Goal: Task Accomplishment & Management: Use online tool/utility

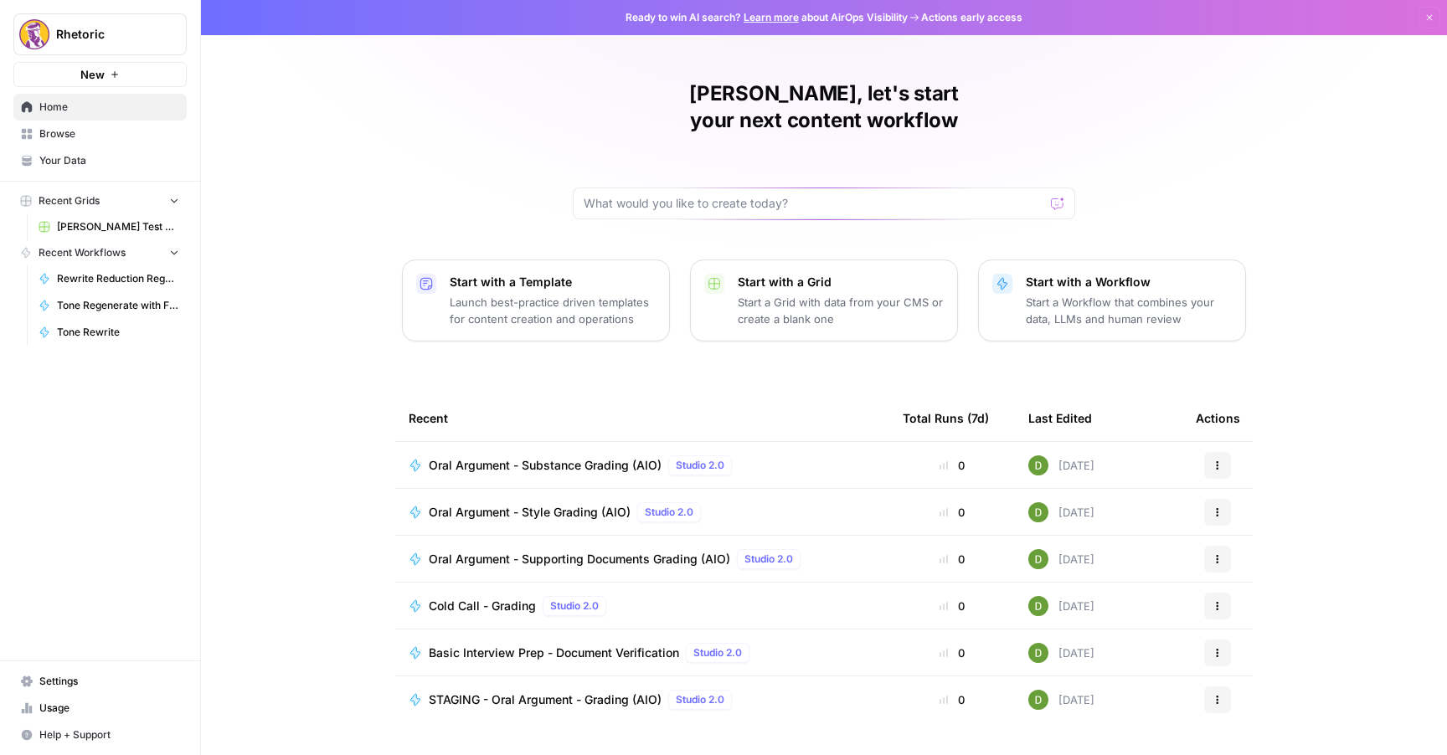
click at [78, 147] on link "Your Data" at bounding box center [99, 160] width 173 height 27
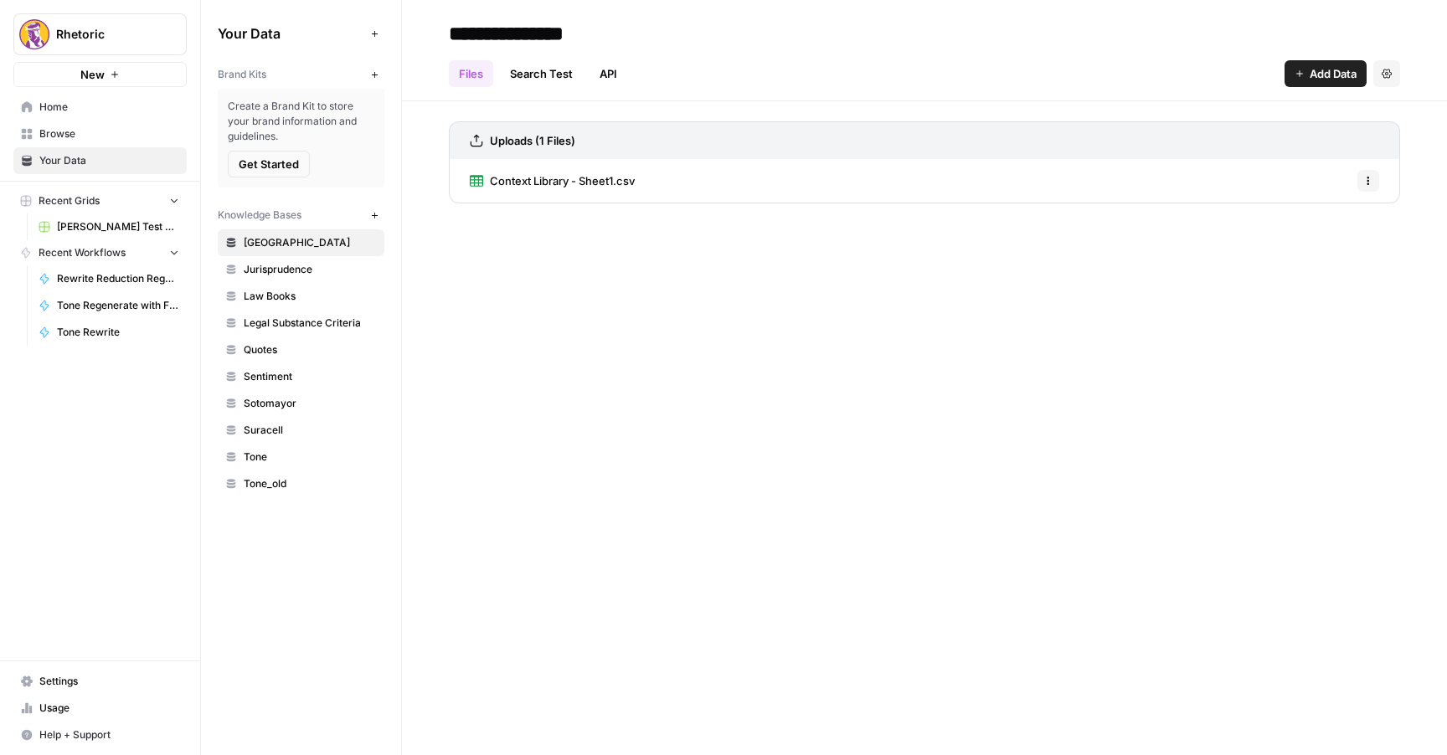
click at [115, 137] on span "Browse" at bounding box center [109, 133] width 140 height 15
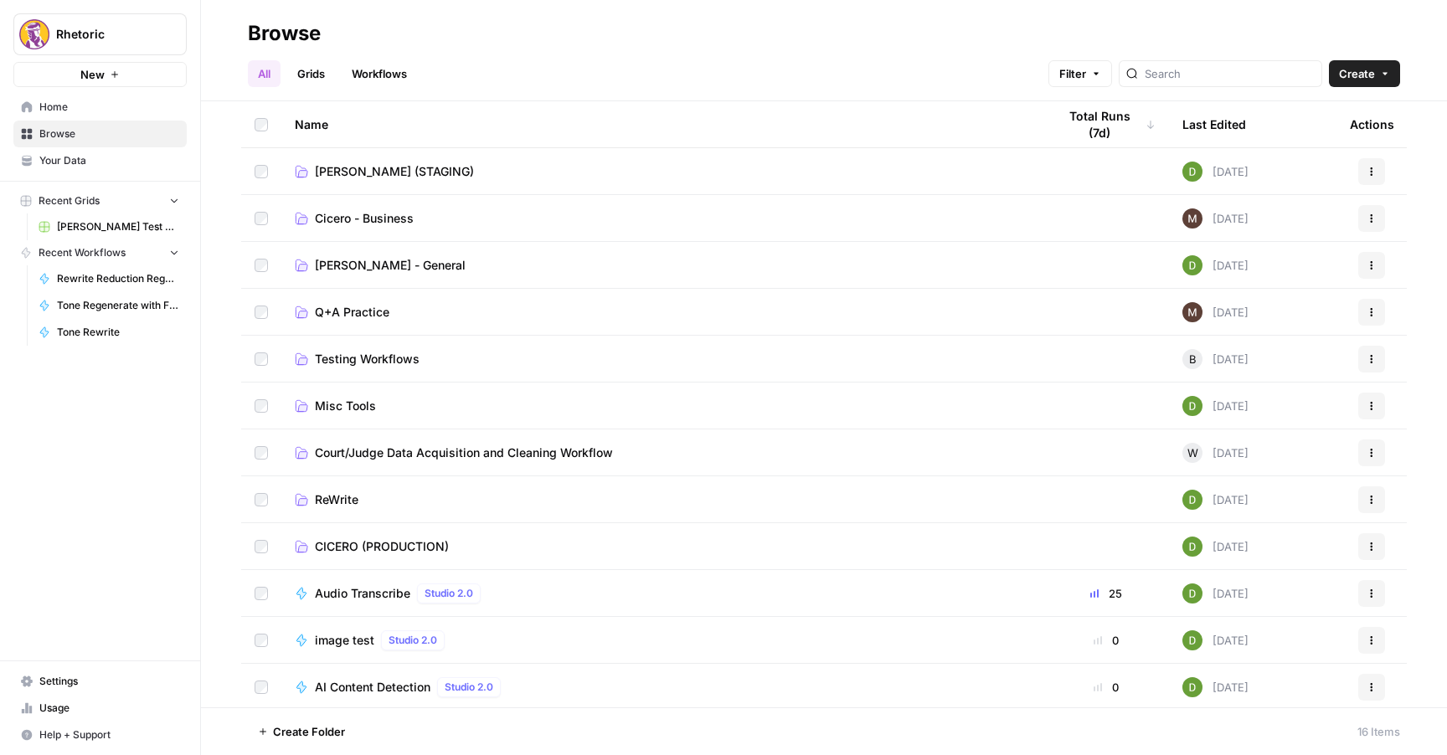
click at [347, 544] on span "CICERO (PRODUCTION)" at bounding box center [382, 547] width 134 height 17
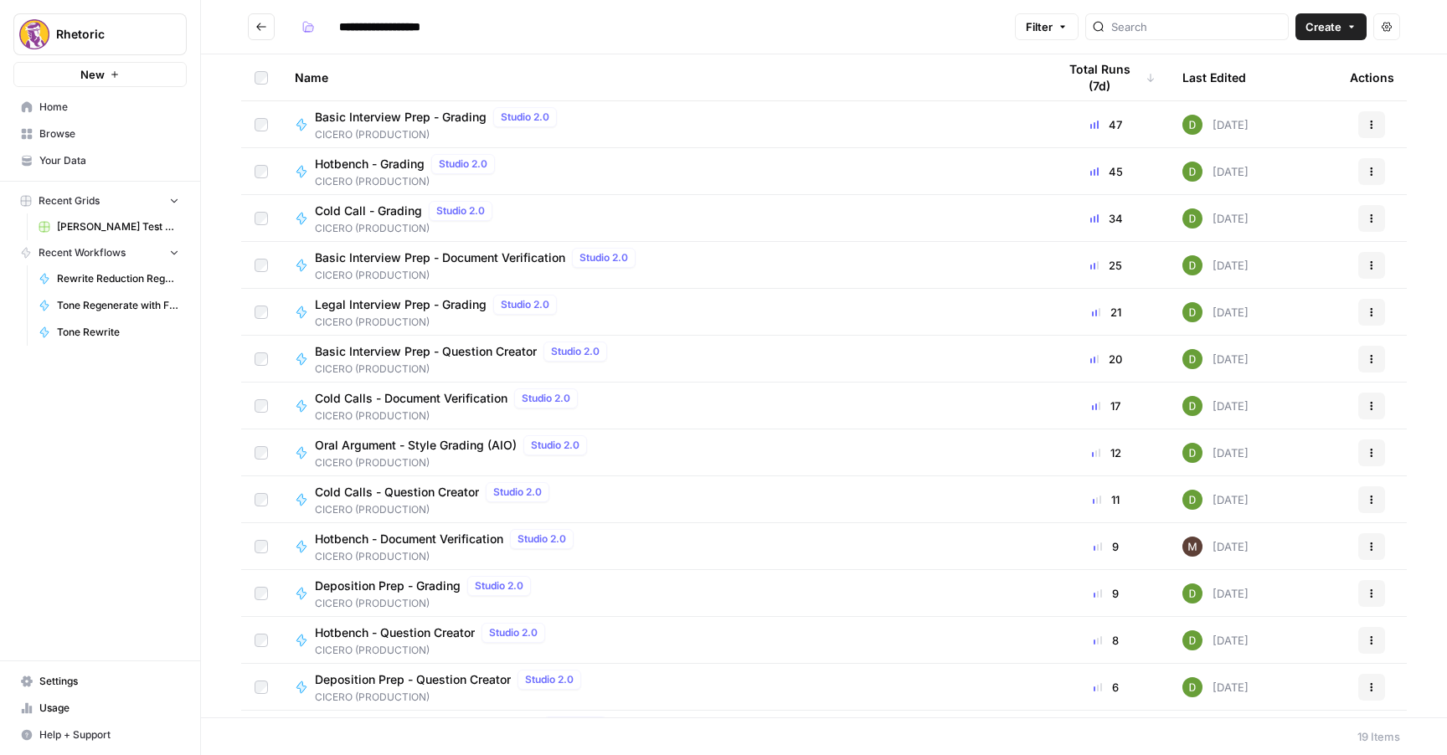
click at [425, 116] on span "Basic Interview Prep - Grading" at bounding box center [401, 117] width 172 height 17
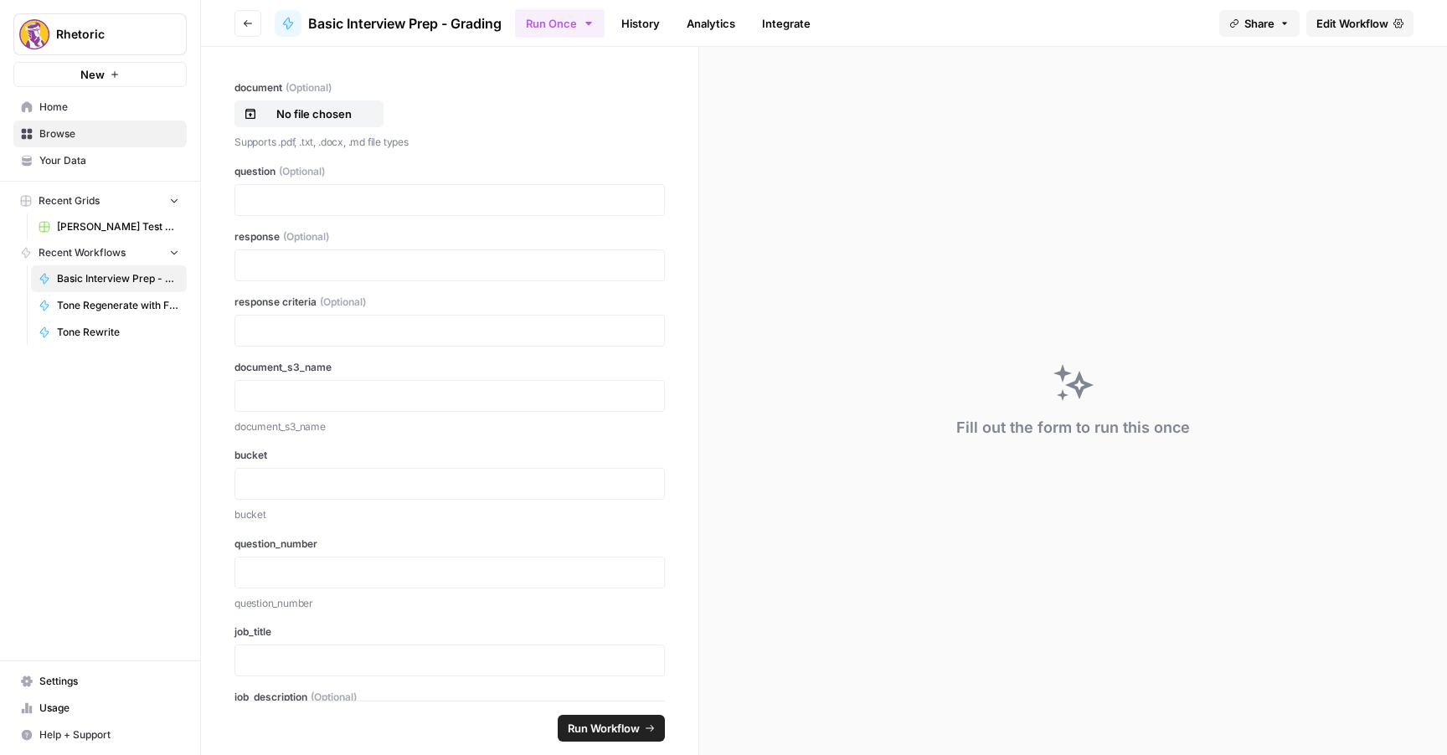
click at [1343, 25] on span "Edit Workflow" at bounding box center [1353, 23] width 72 height 17
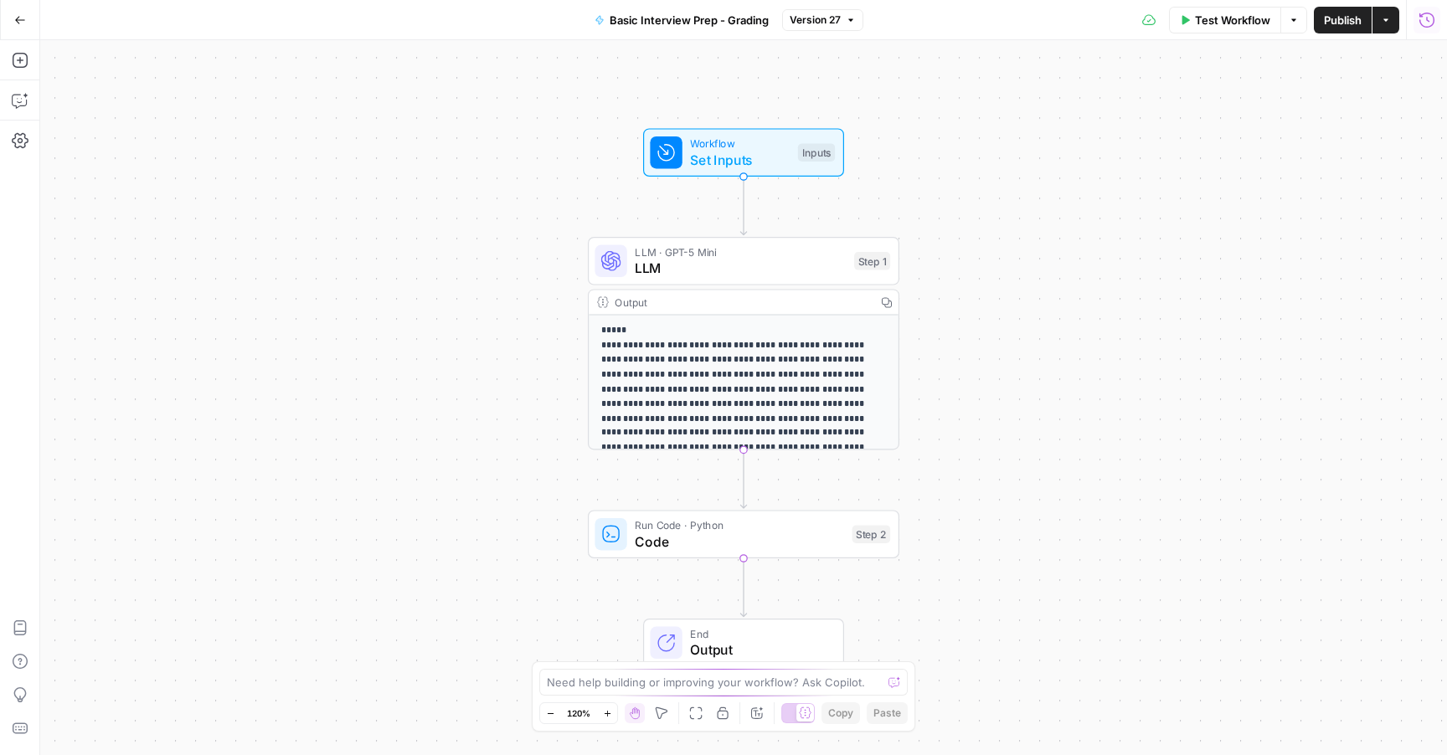
click at [1421, 23] on icon "button" at bounding box center [1427, 19] width 15 height 15
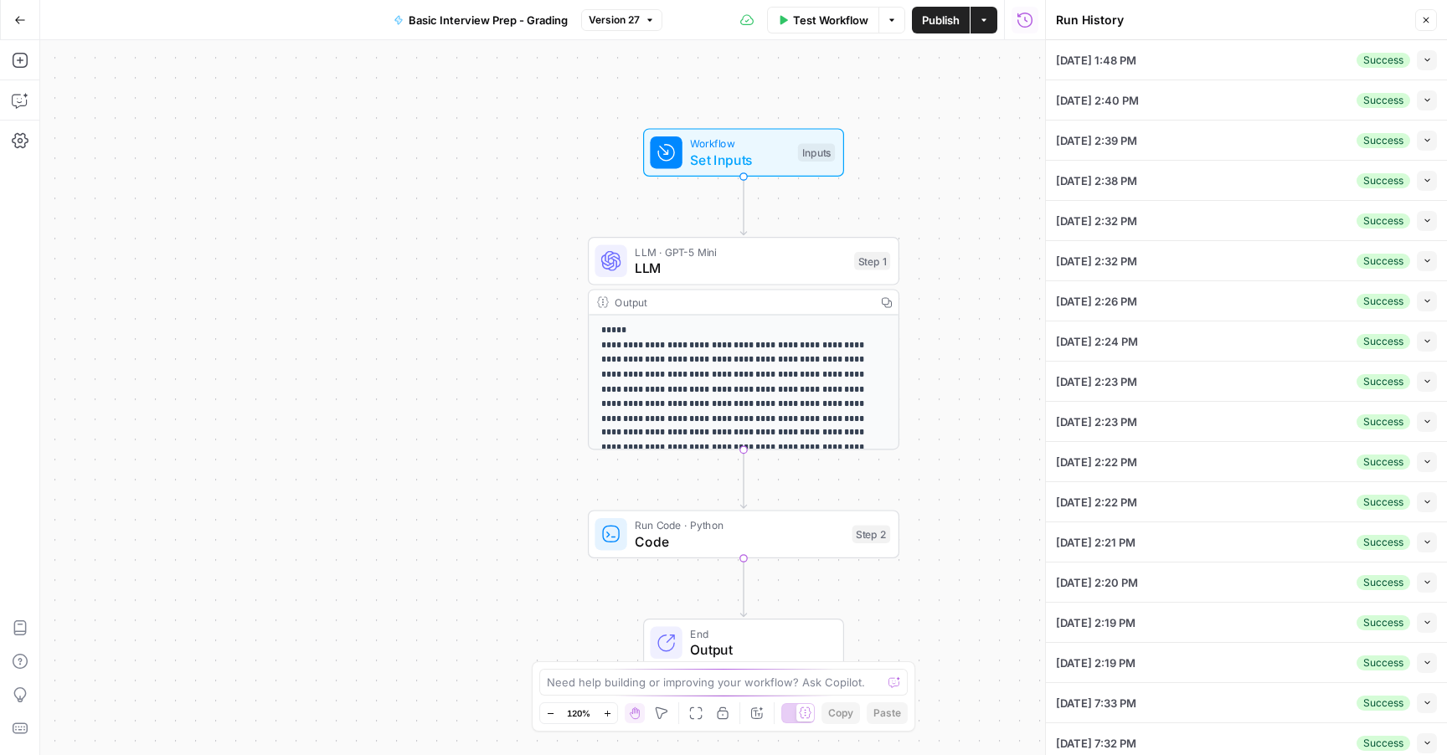
click at [1429, 69] on button "Collapse" at bounding box center [1427, 60] width 20 height 20
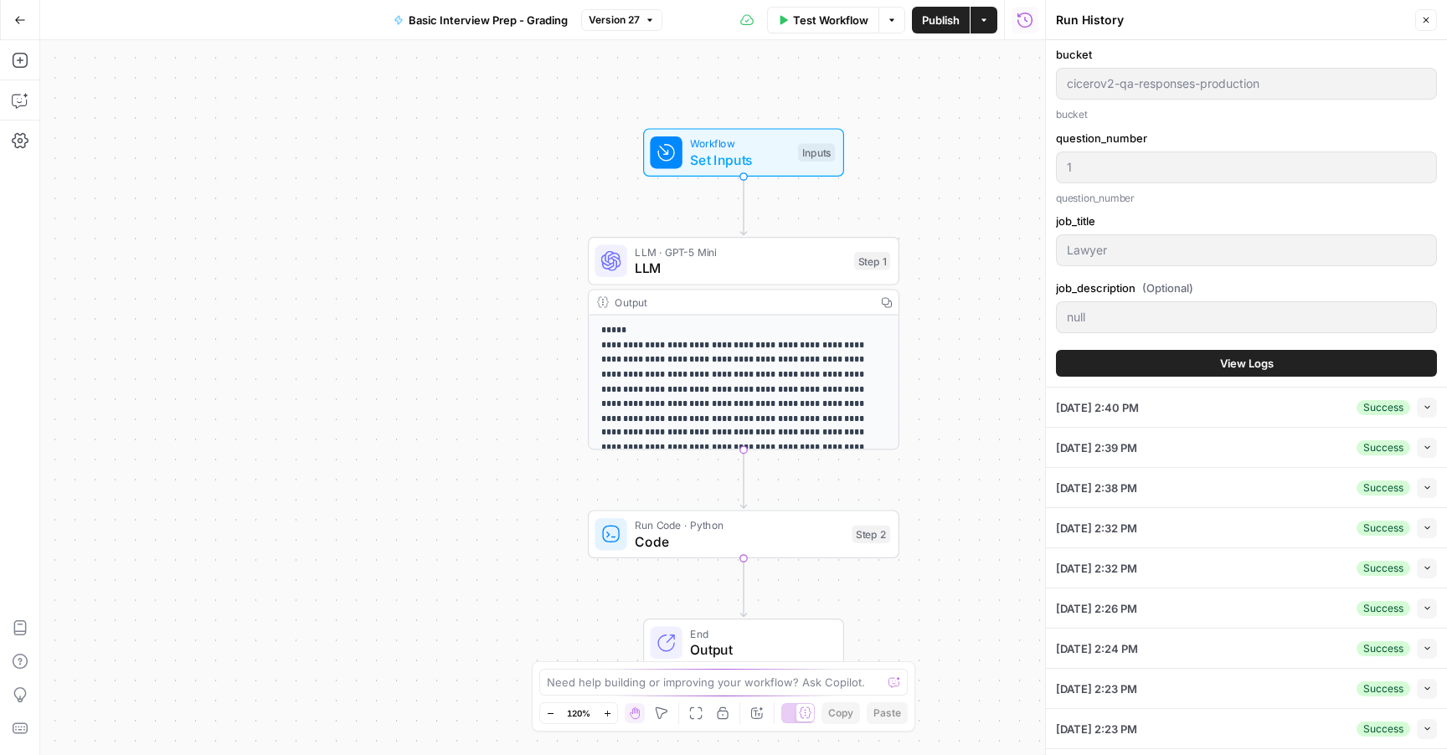
scroll to position [420, 0]
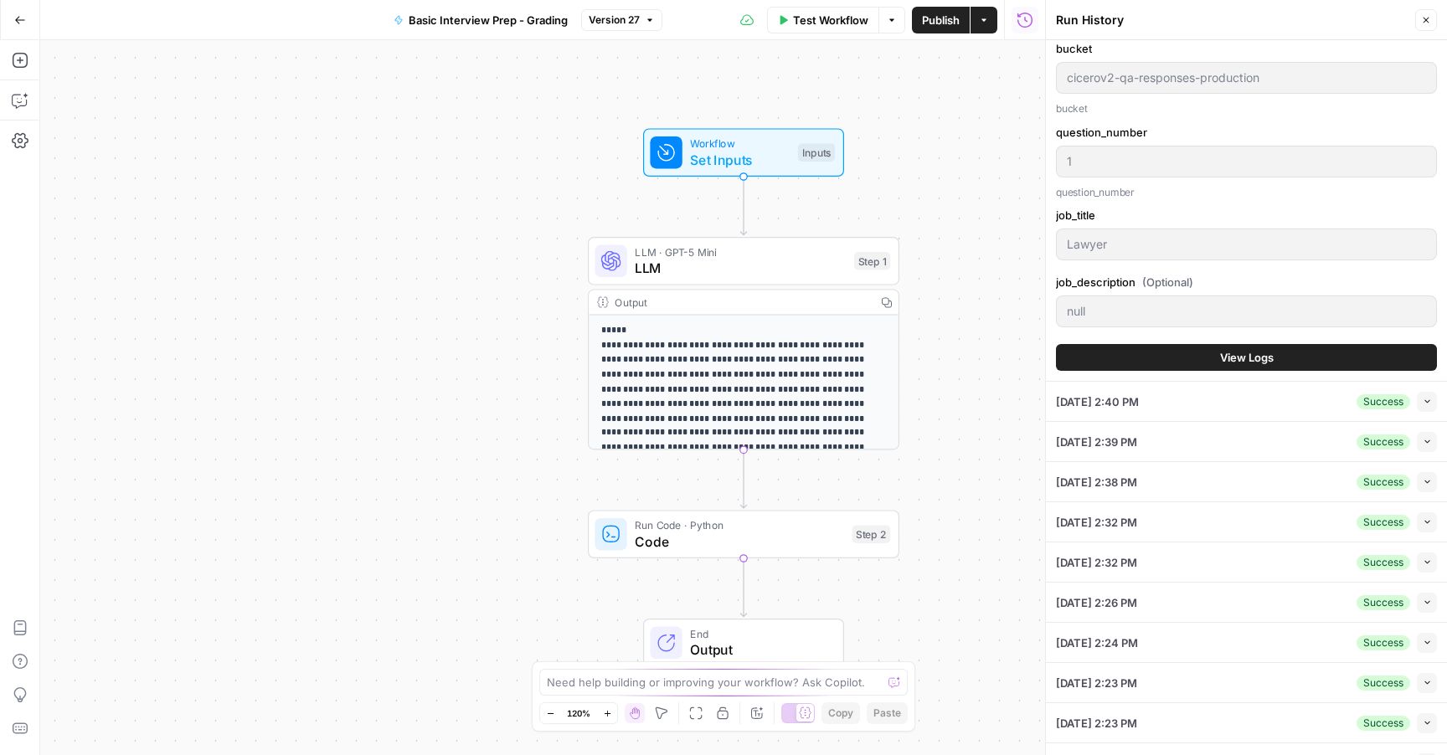
click at [1169, 349] on button "View Logs" at bounding box center [1246, 357] width 381 height 27
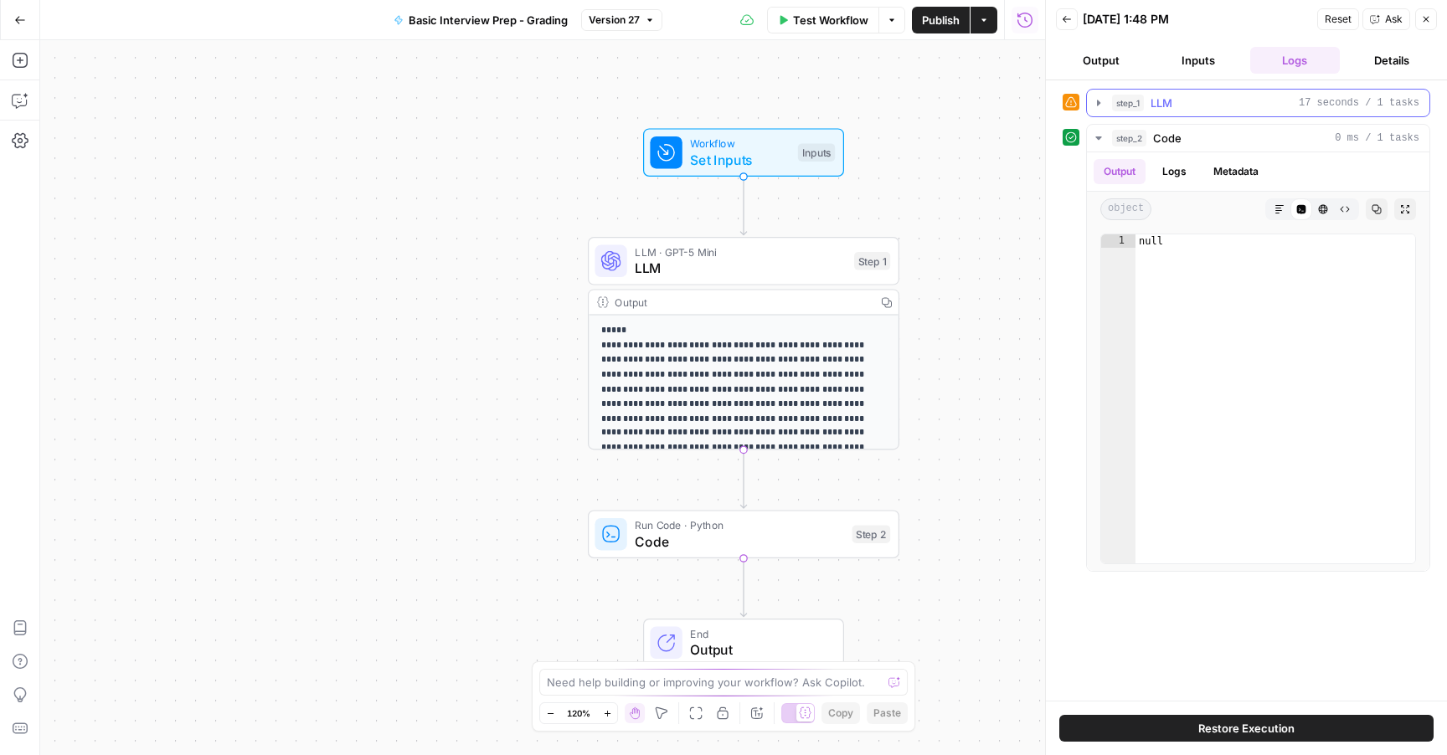
click at [1095, 101] on icon "button" at bounding box center [1098, 102] width 13 height 13
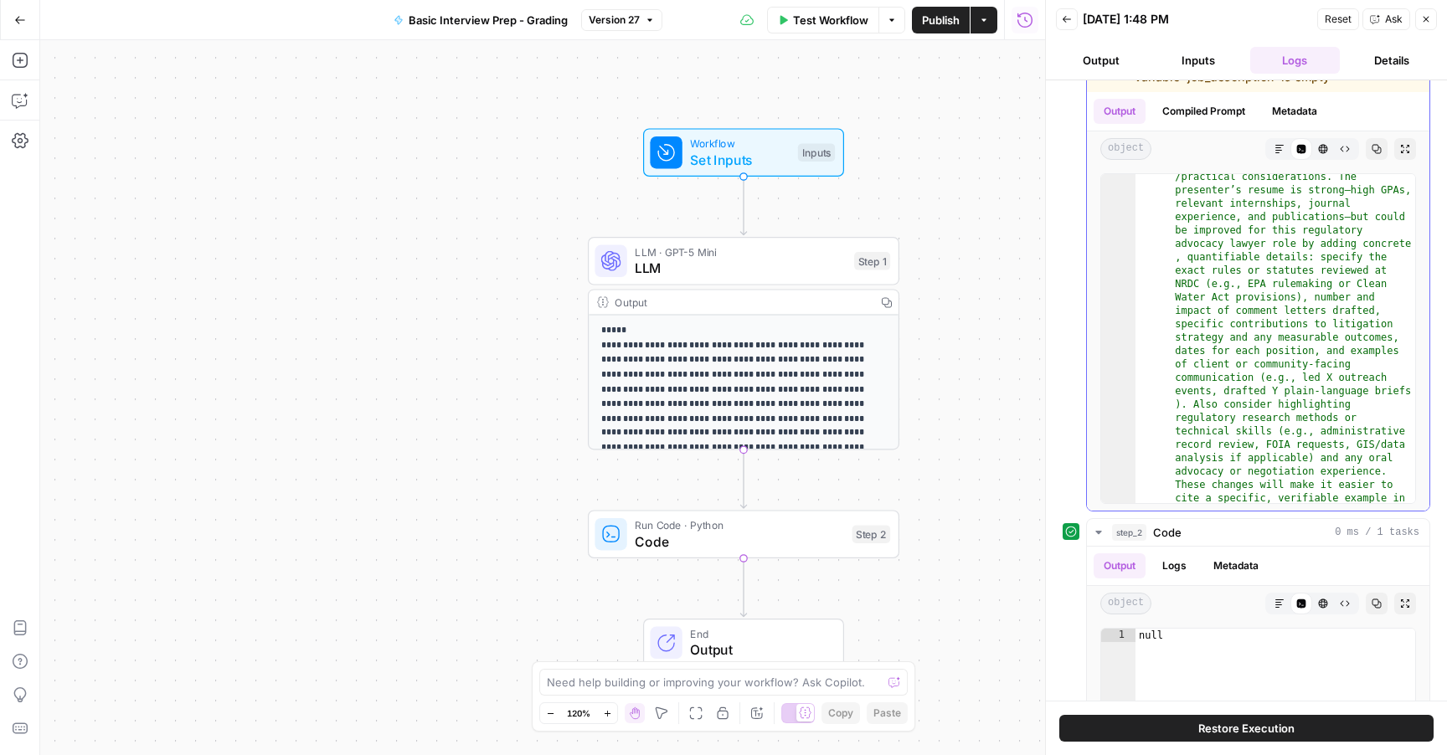
scroll to position [380, 0]
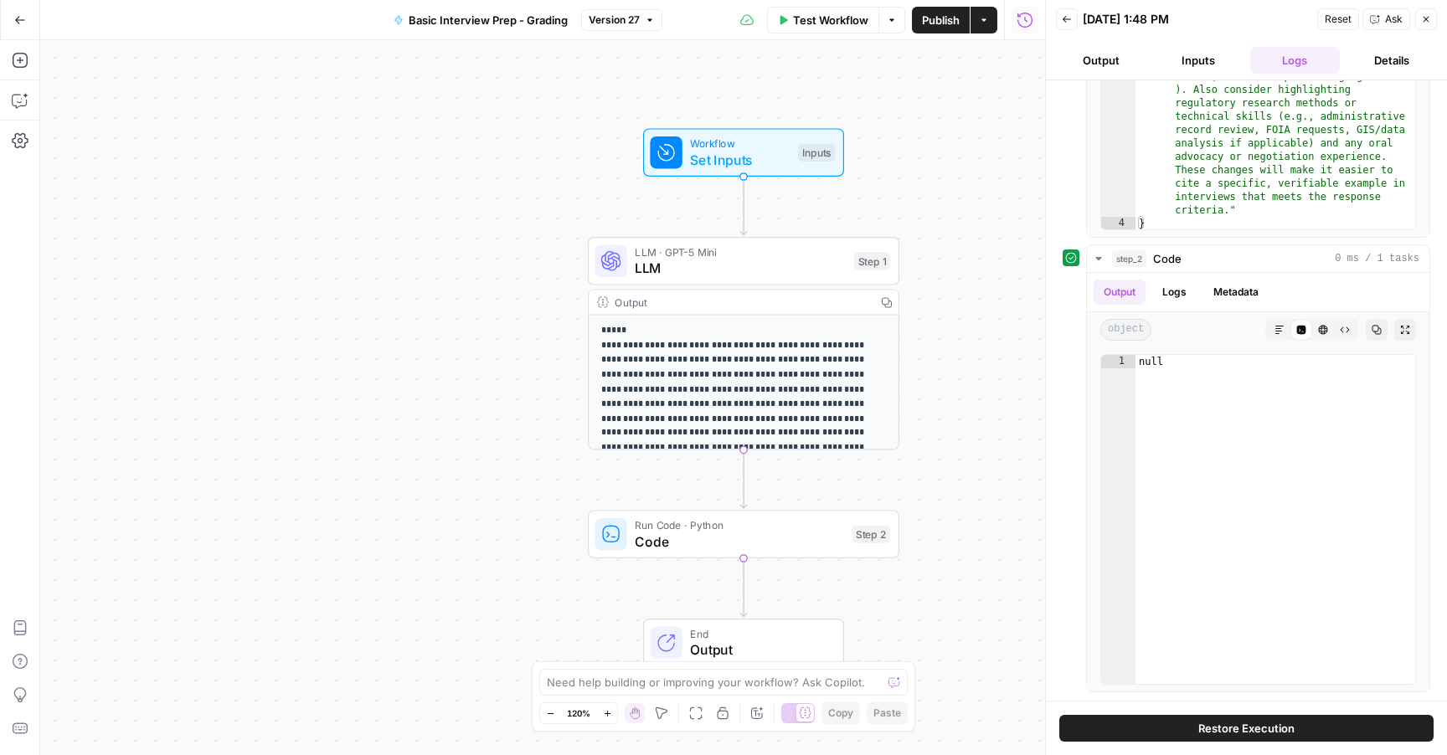
click at [15, 22] on icon "button" at bounding box center [20, 20] width 12 height 12
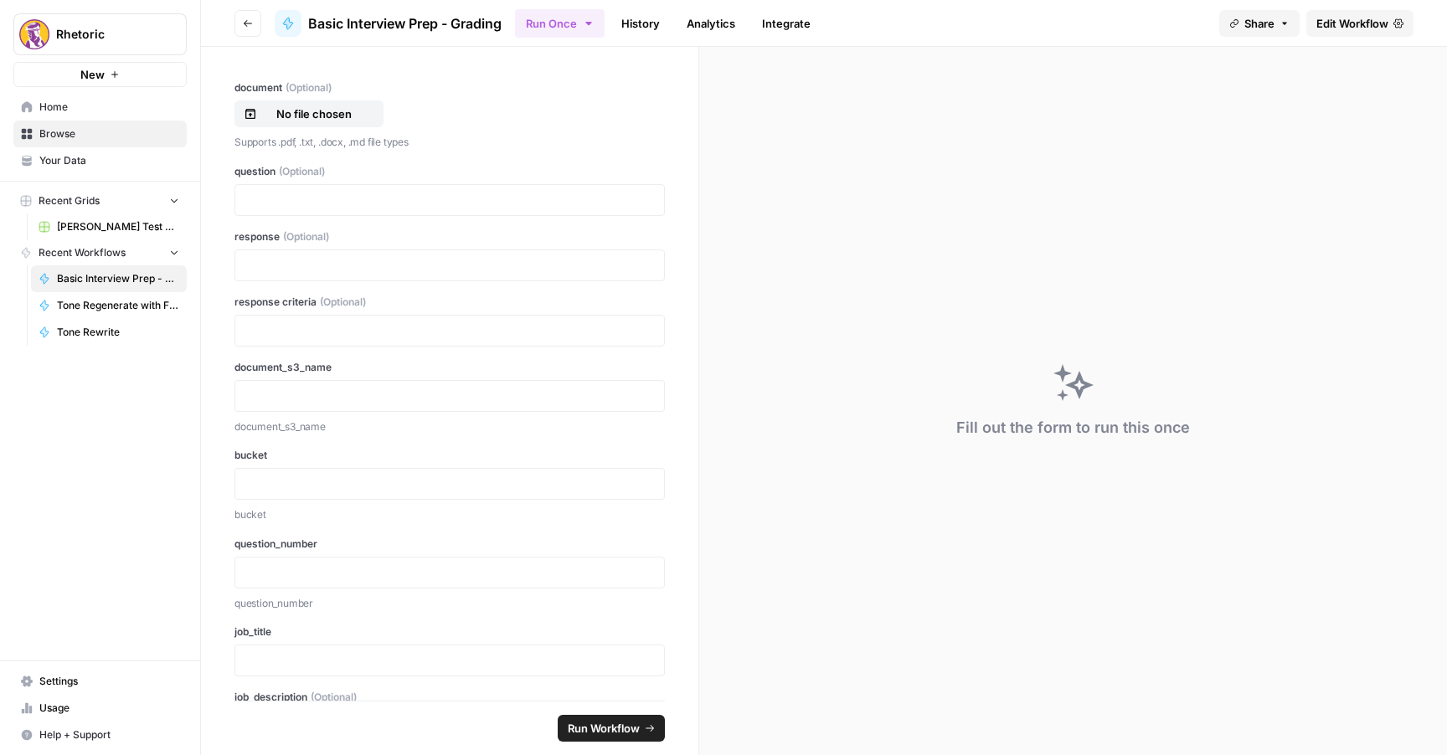
click at [253, 22] on button "Go back" at bounding box center [248, 23] width 27 height 27
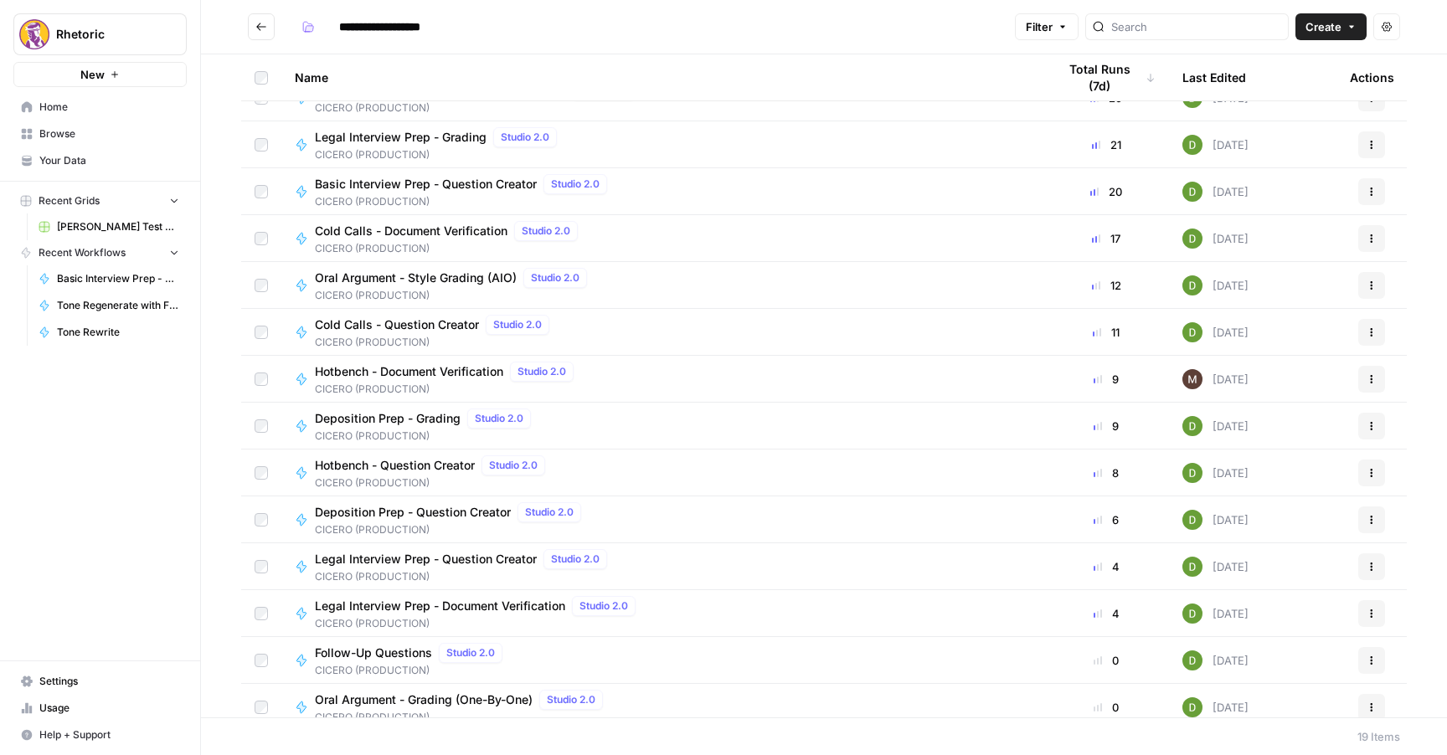
scroll to position [216, 0]
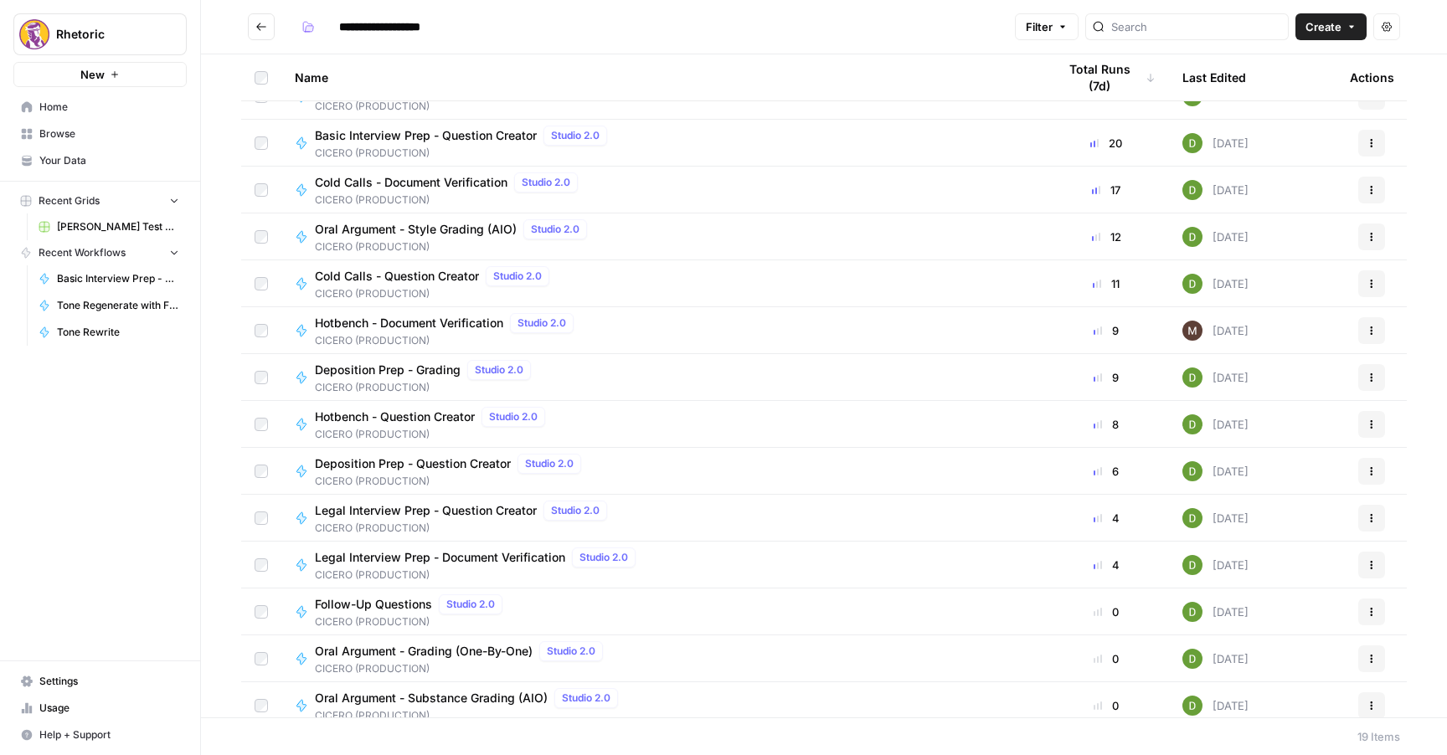
click at [1373, 370] on button "Actions" at bounding box center [1371, 377] width 27 height 27
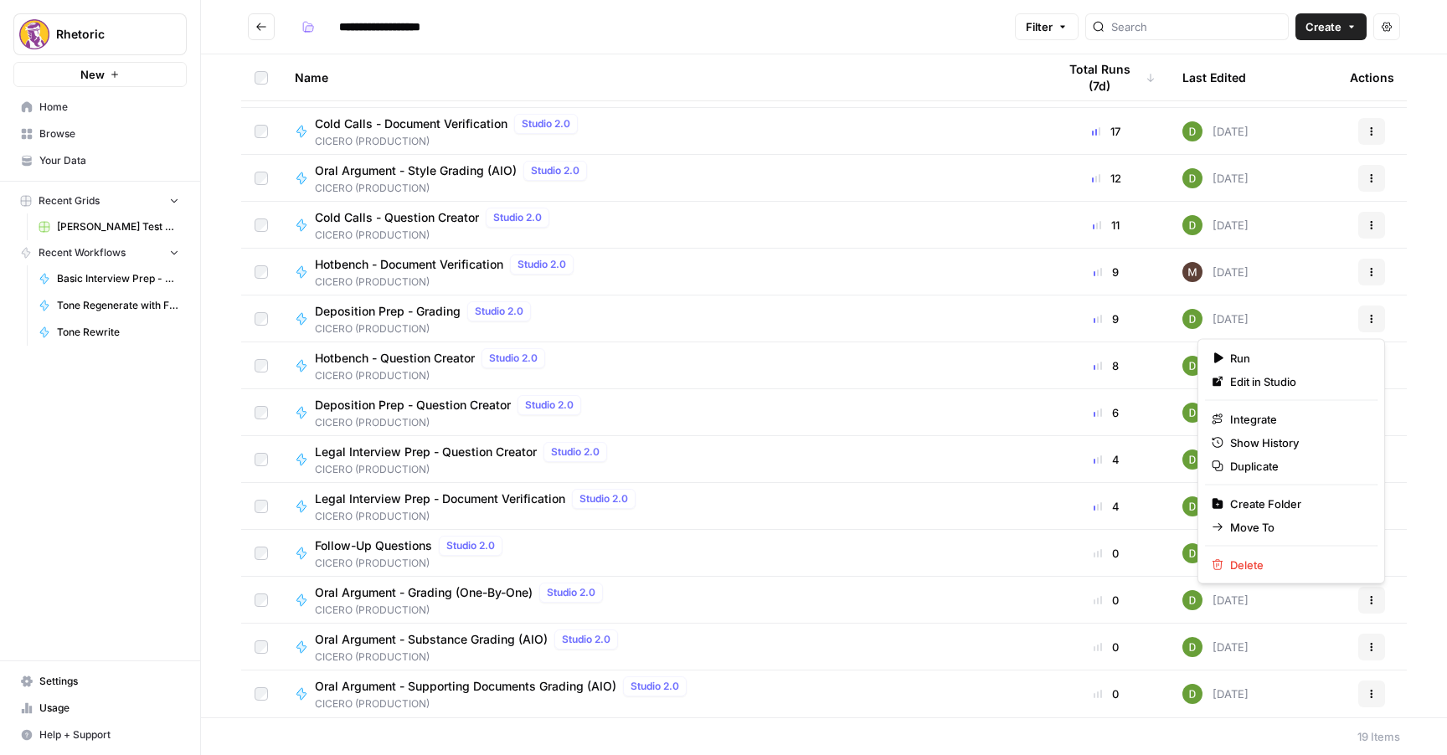
click at [425, 317] on span "Deposition Prep - Grading" at bounding box center [388, 311] width 146 height 17
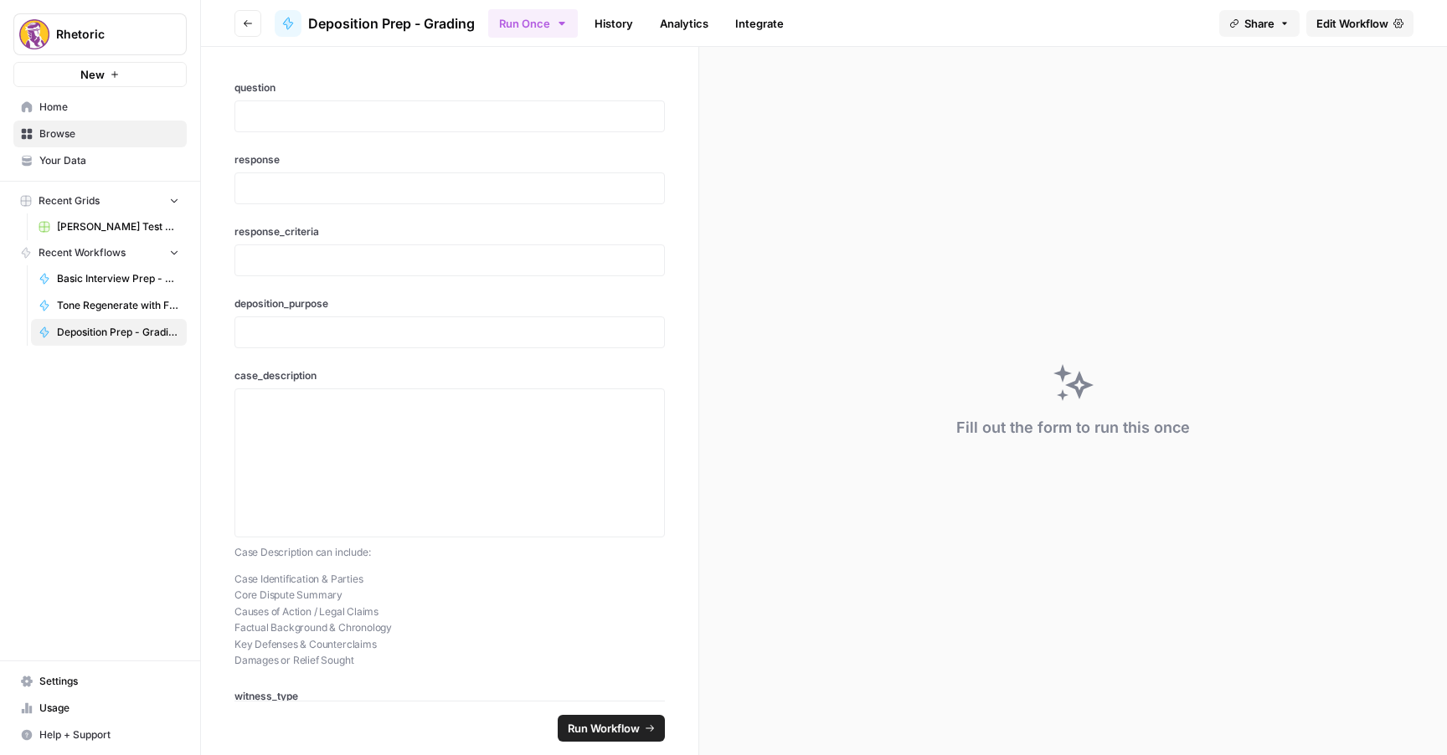
click at [1372, 13] on link "Edit Workflow" at bounding box center [1360, 23] width 107 height 27
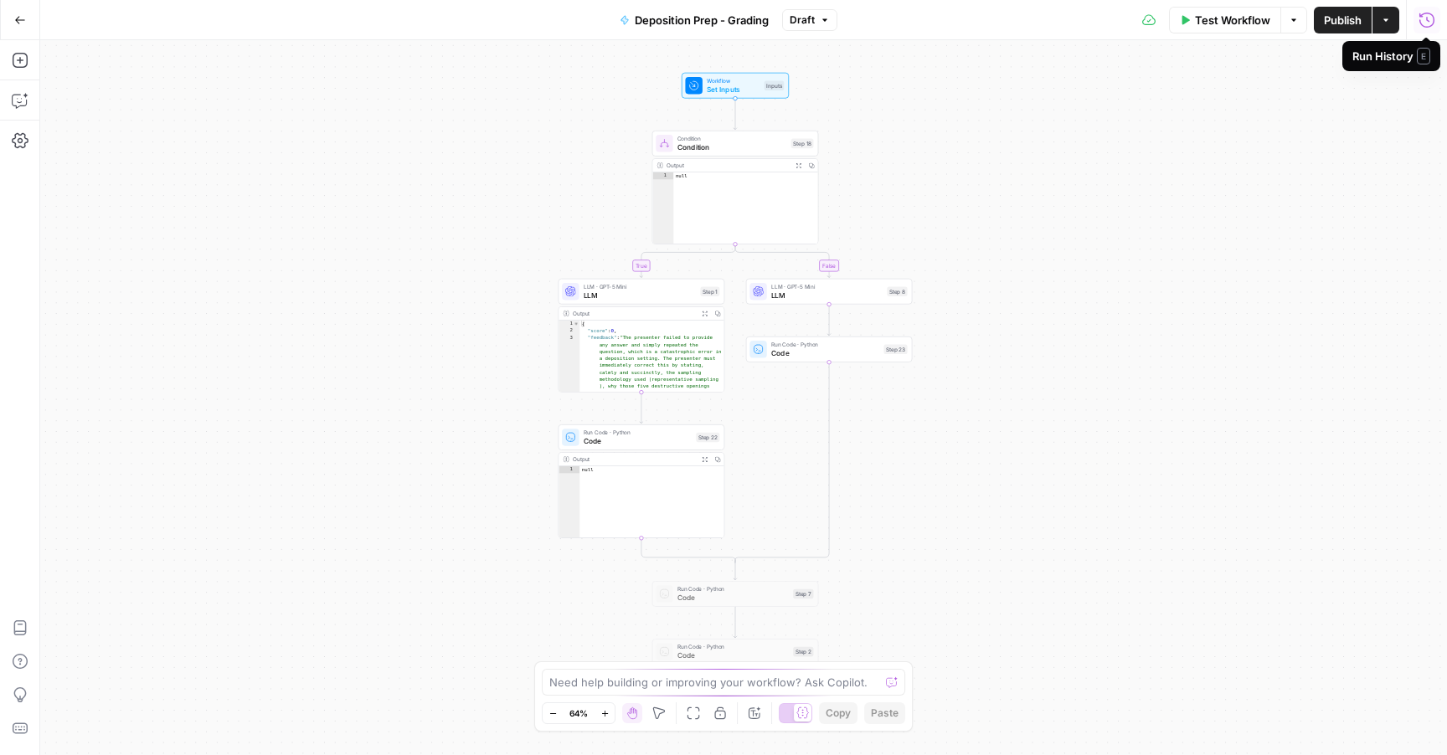
click at [1427, 24] on icon "button" at bounding box center [1427, 20] width 17 height 17
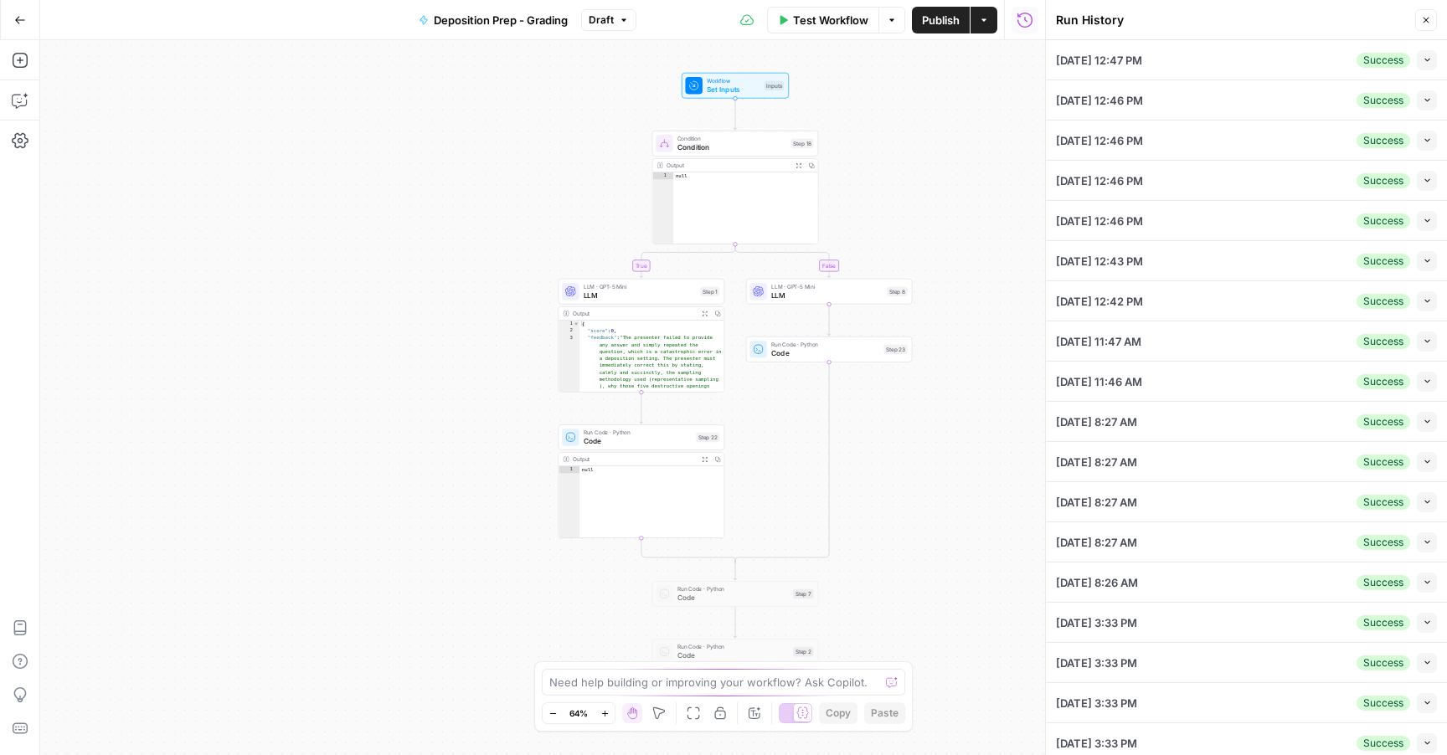
click at [1428, 65] on button "Collapse" at bounding box center [1427, 60] width 20 height 20
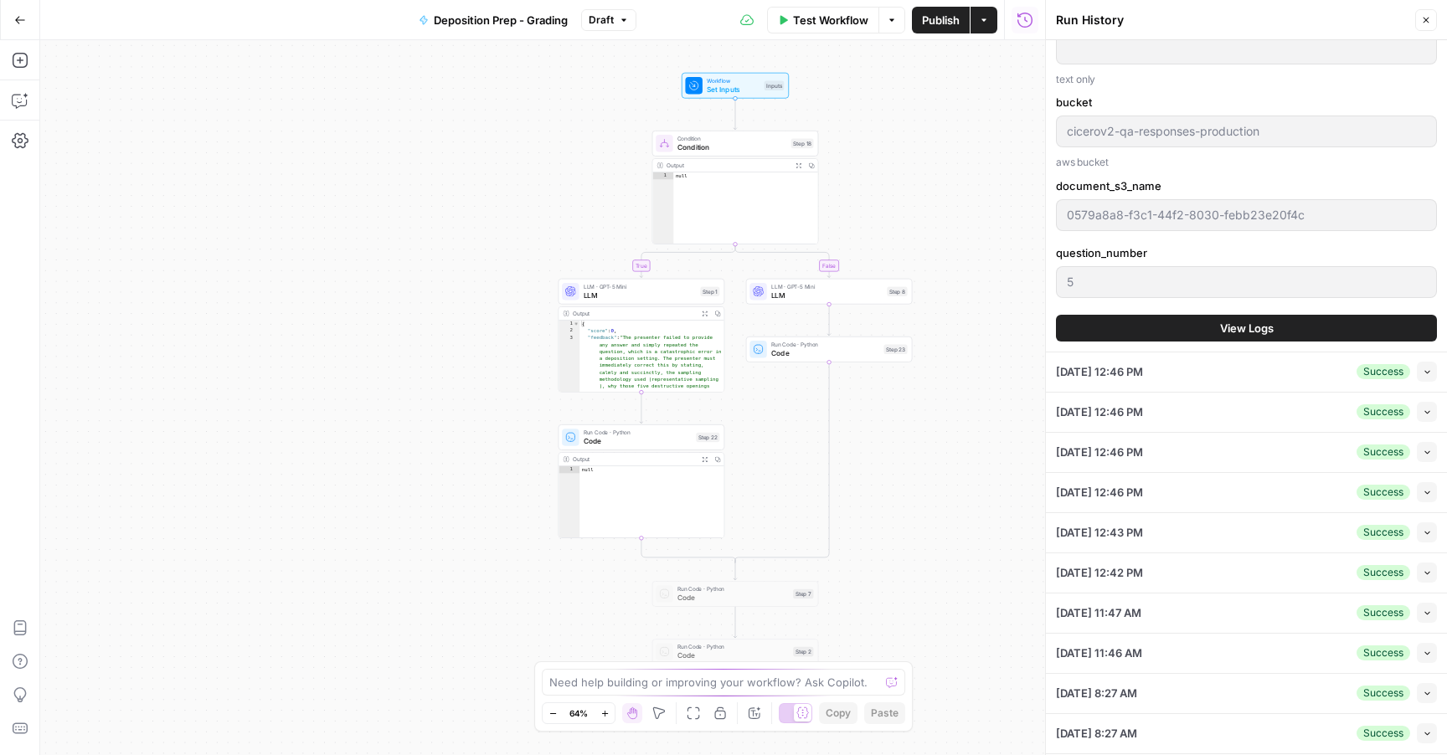
scroll to position [1352, 0]
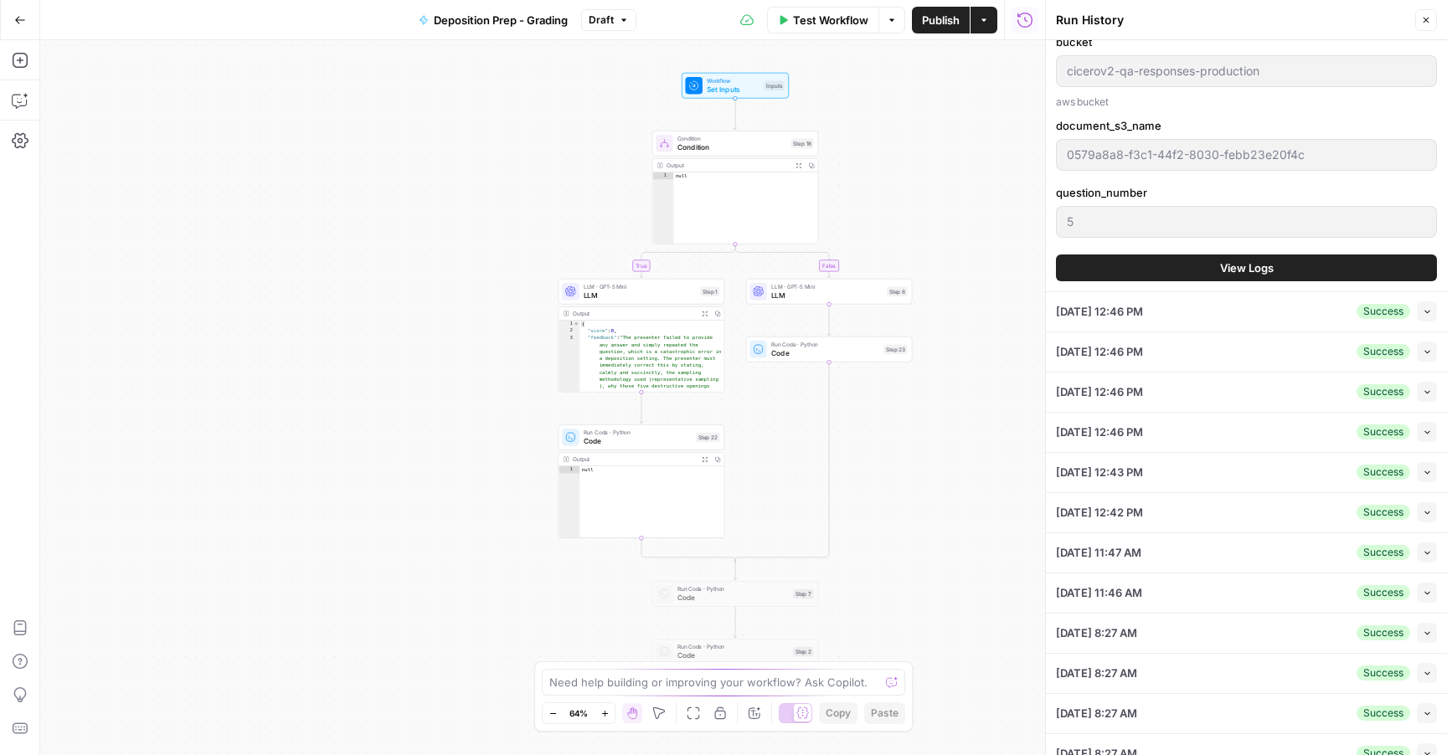
click at [1214, 266] on button "View Logs" at bounding box center [1246, 268] width 381 height 27
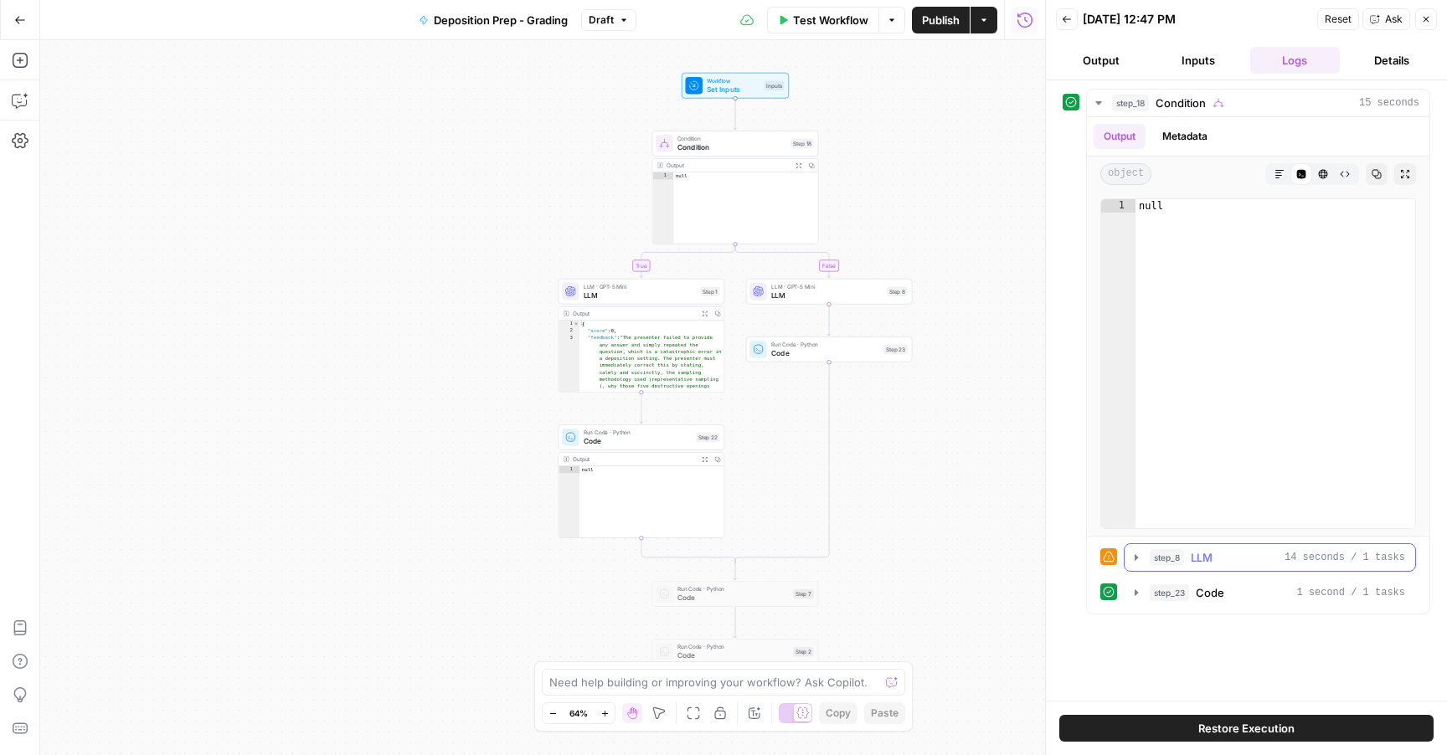
click at [1134, 559] on icon "button" at bounding box center [1136, 557] width 13 height 13
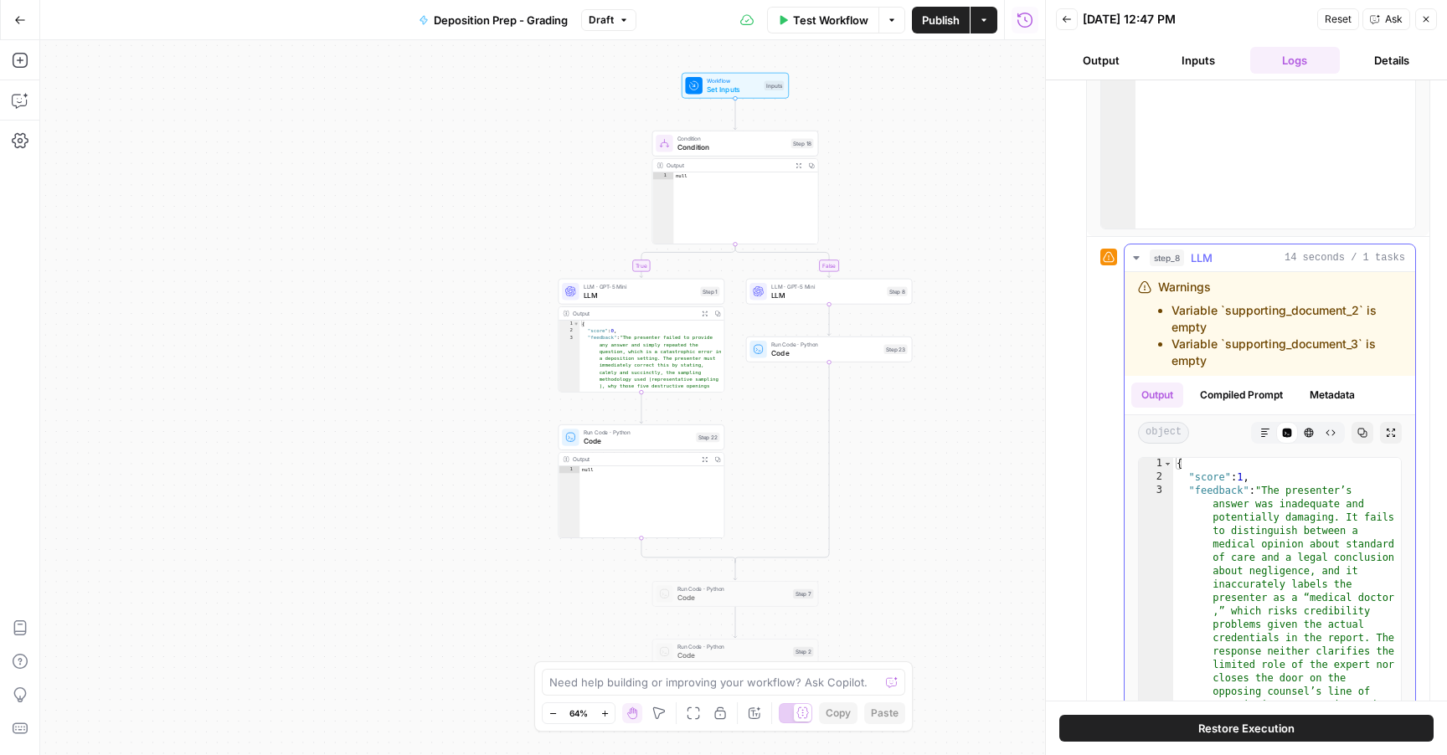
scroll to position [446, 0]
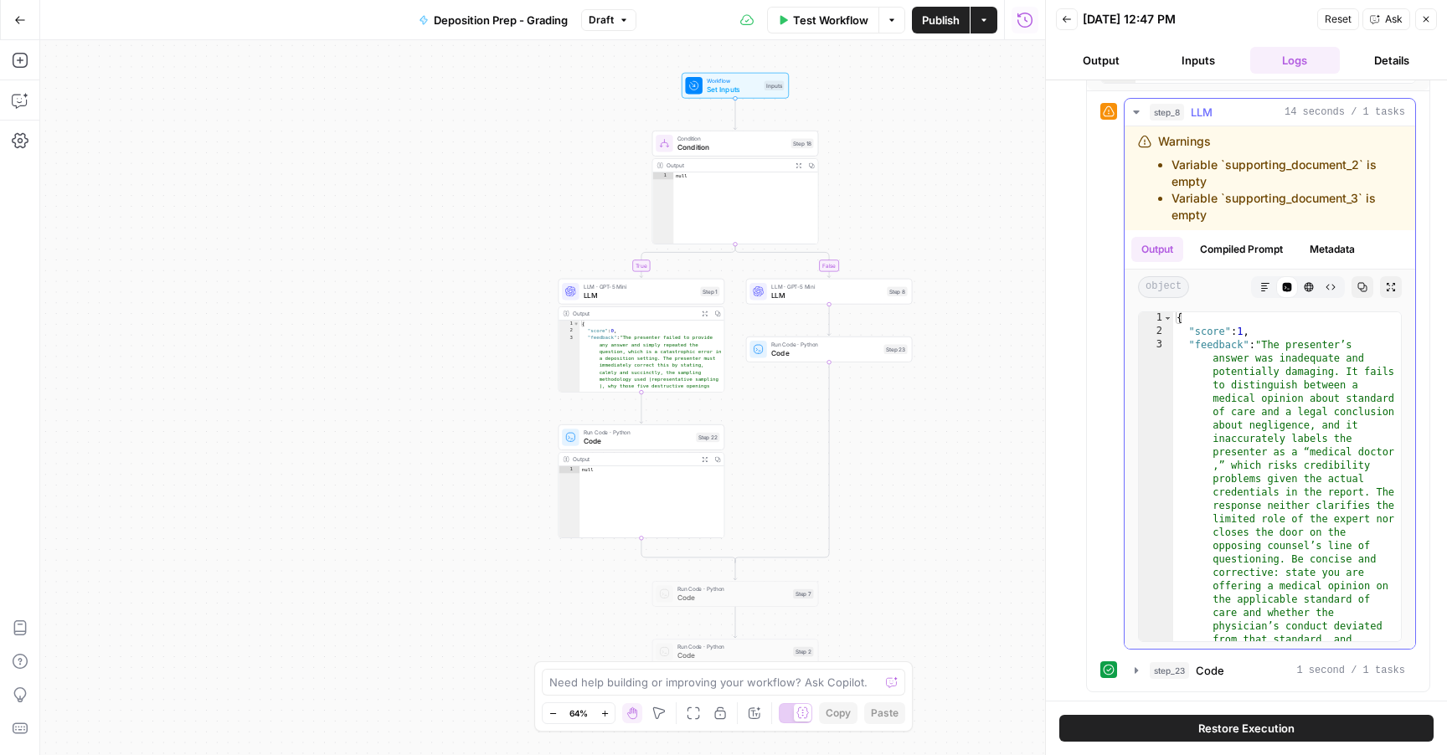
click at [1325, 250] on button "Metadata" at bounding box center [1332, 249] width 65 height 25
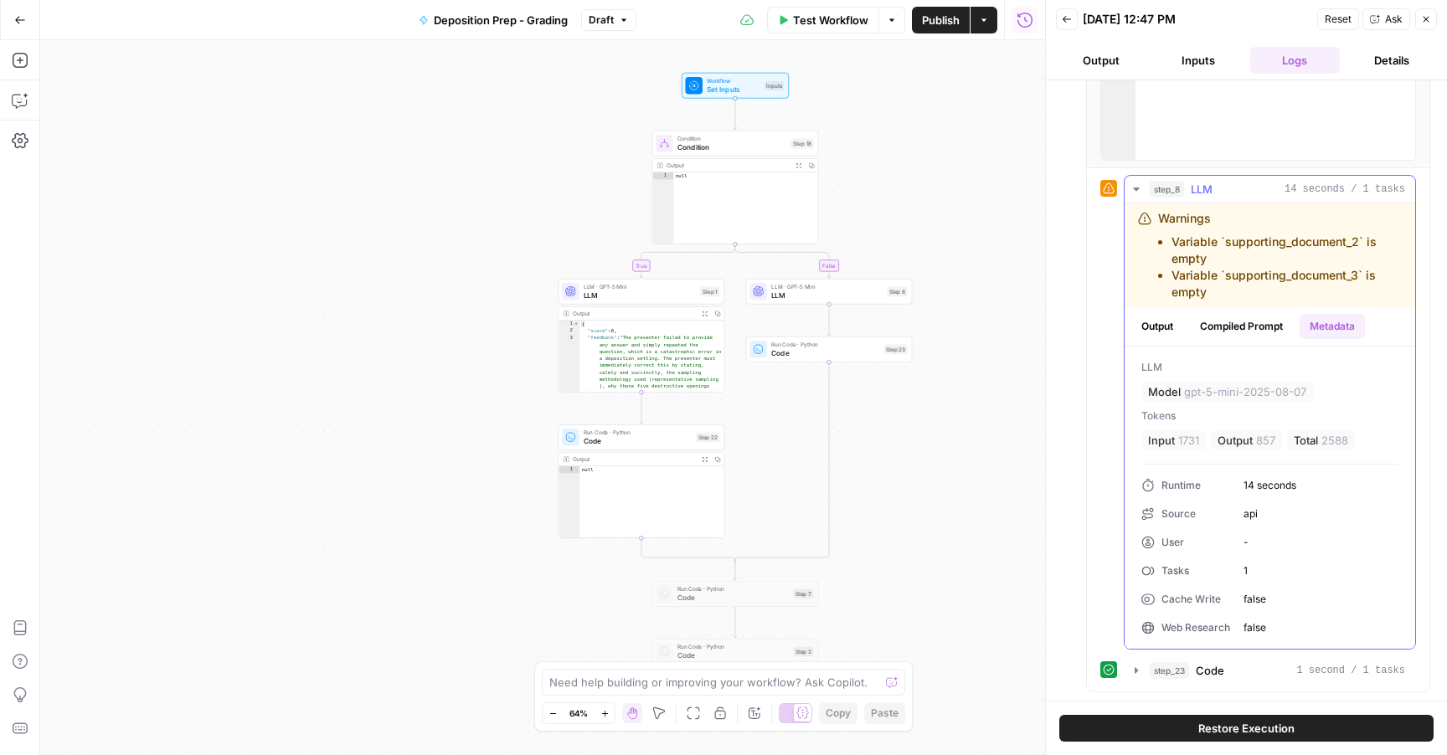
scroll to position [369, 0]
click at [1164, 329] on button "Output" at bounding box center [1158, 326] width 52 height 25
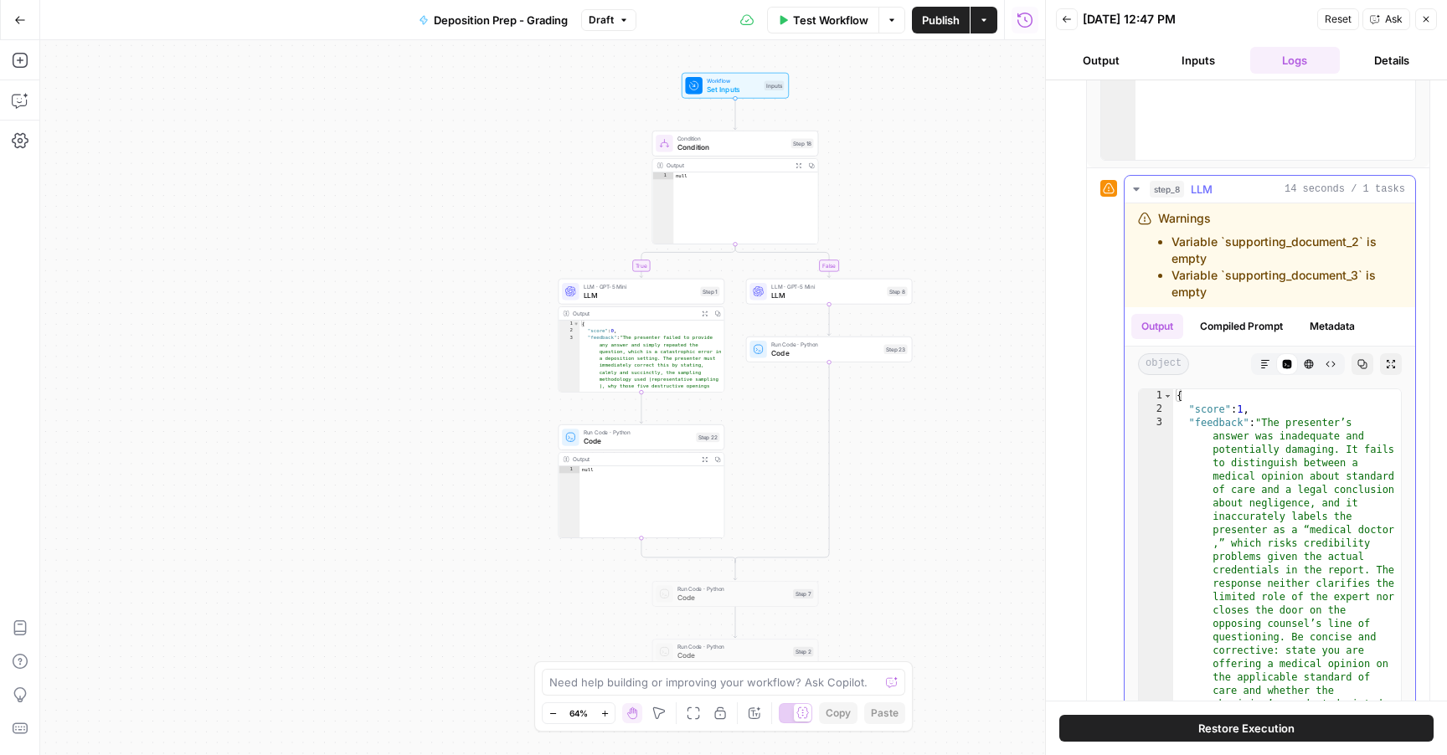
click at [1242, 333] on button "Compiled Prompt" at bounding box center [1241, 326] width 103 height 25
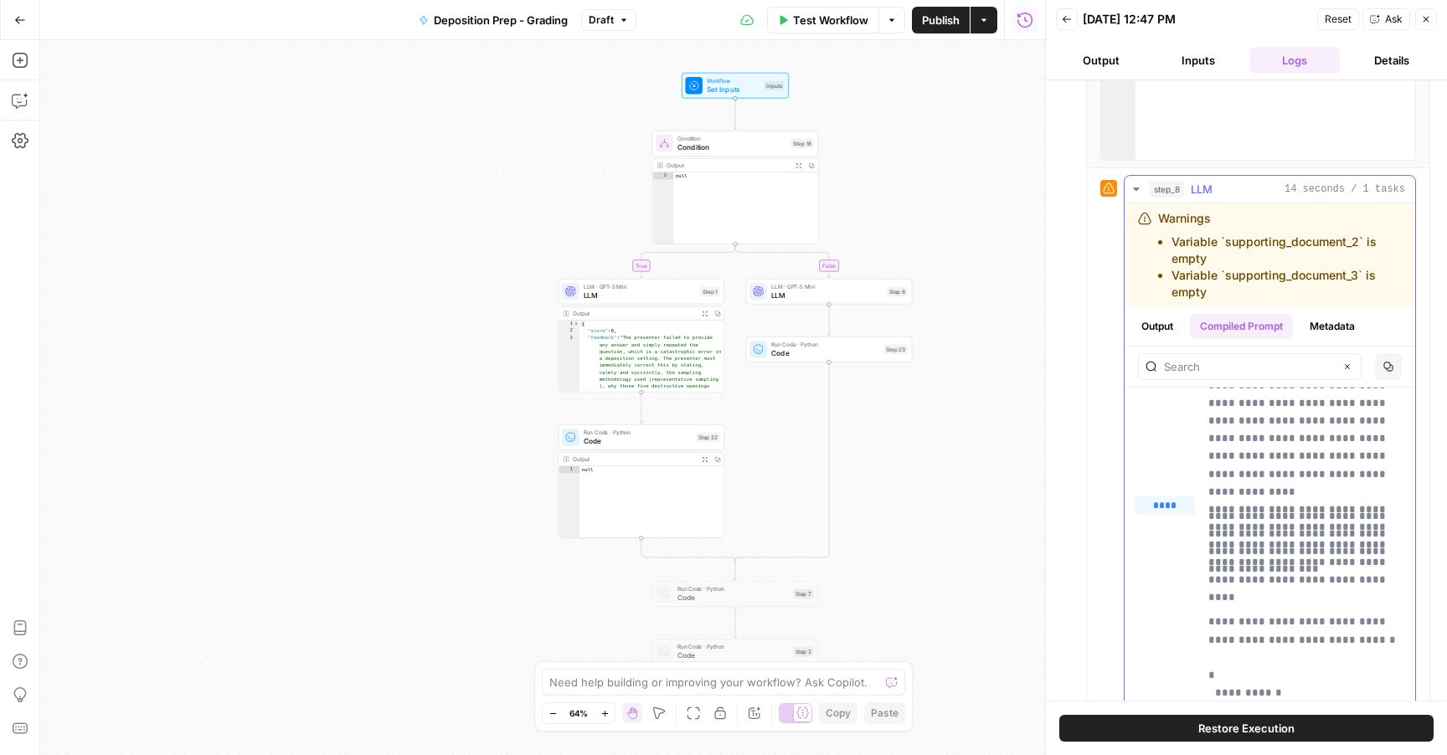
scroll to position [446, 0]
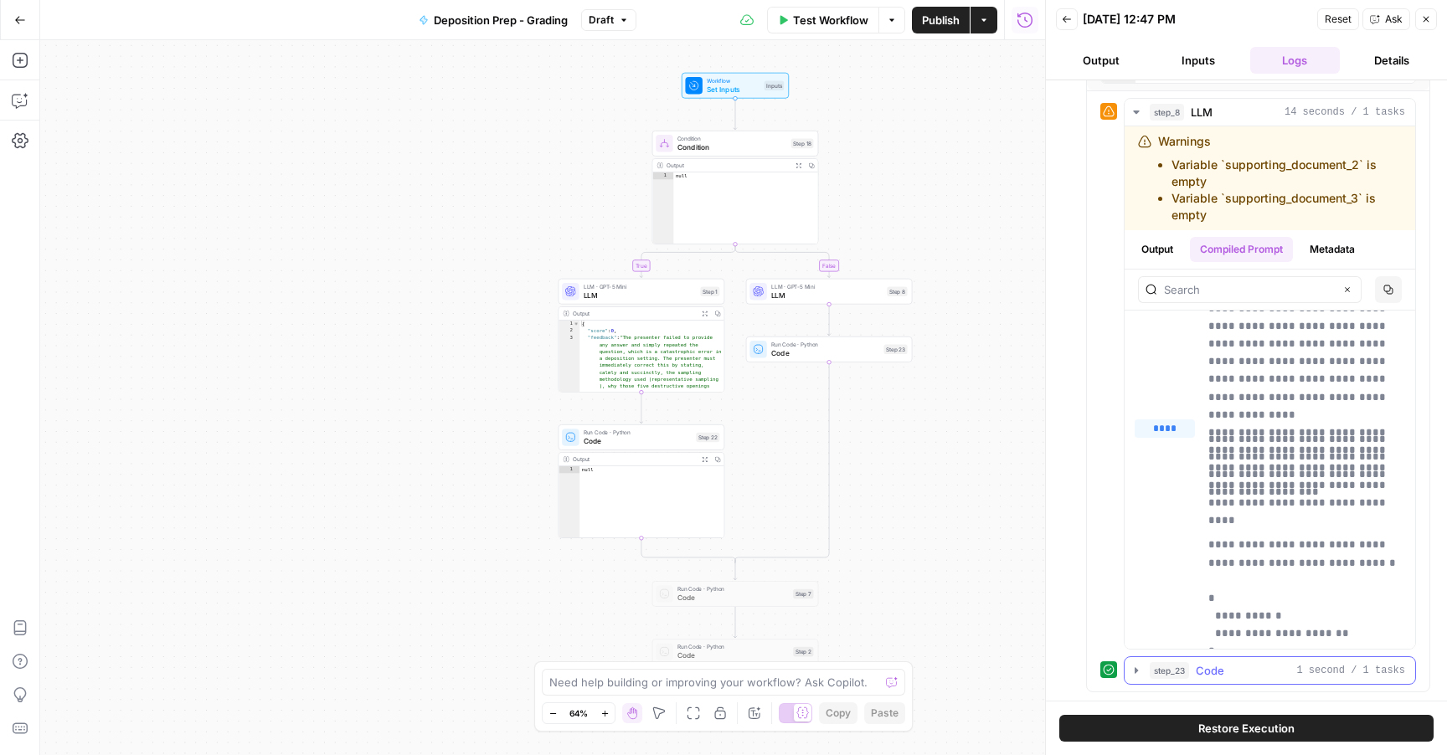
click at [1138, 667] on icon "button" at bounding box center [1136, 670] width 13 height 13
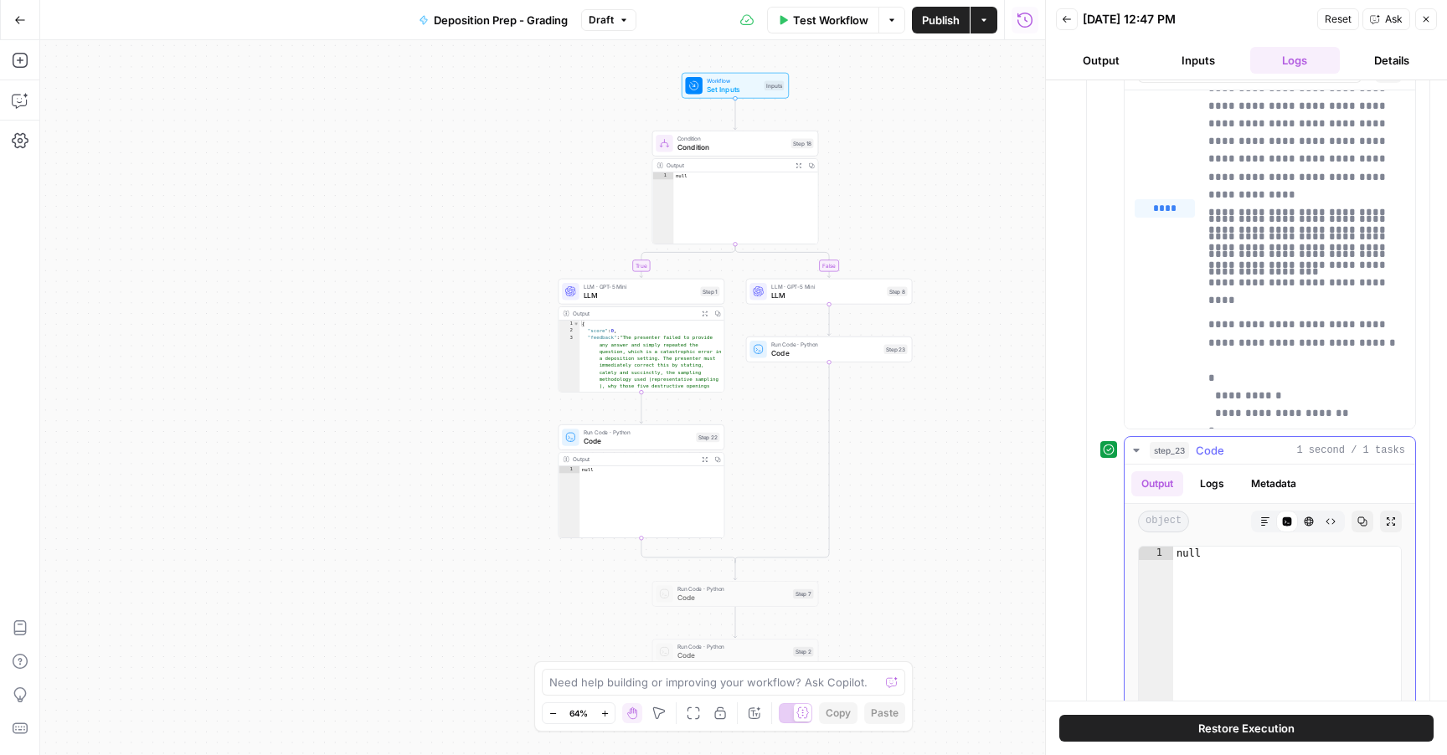
click at [1210, 481] on button "Logs" at bounding box center [1212, 484] width 44 height 25
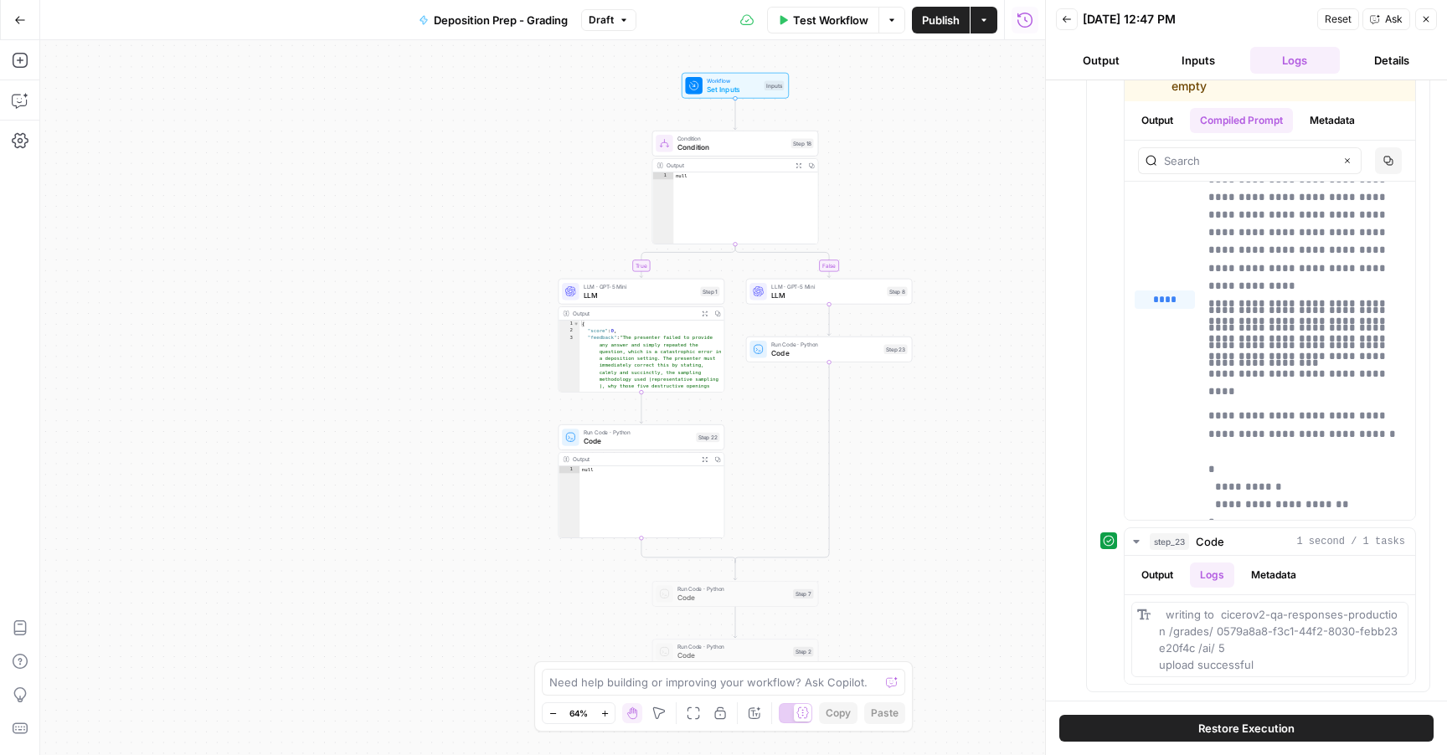
click at [1193, 44] on header "Back [DATE] 12:47 PM Reset Ask Close Output Inputs Logs Details" at bounding box center [1246, 40] width 401 height 80
click at [1174, 58] on button "Inputs" at bounding box center [1198, 60] width 90 height 27
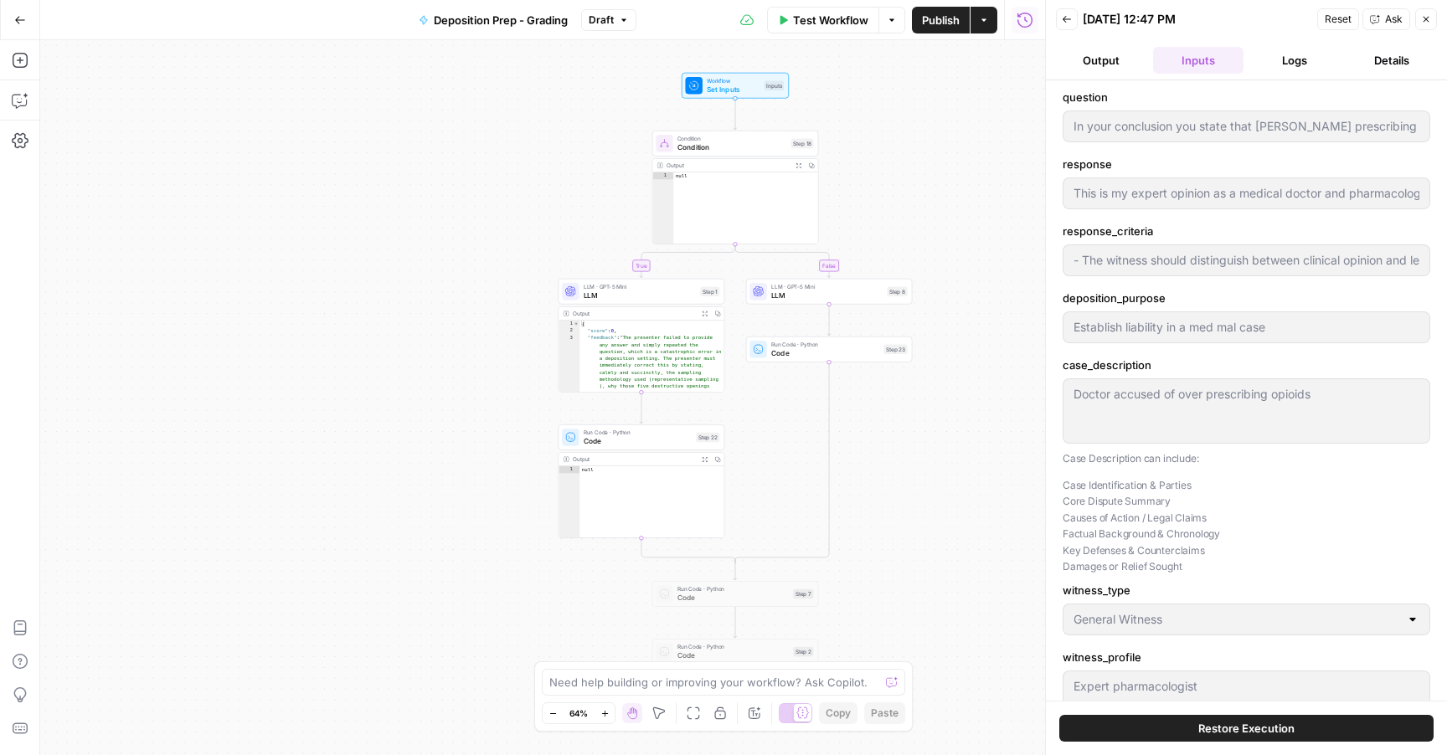
scroll to position [1, 0]
click at [1101, 54] on button "Output" at bounding box center [1101, 60] width 90 height 27
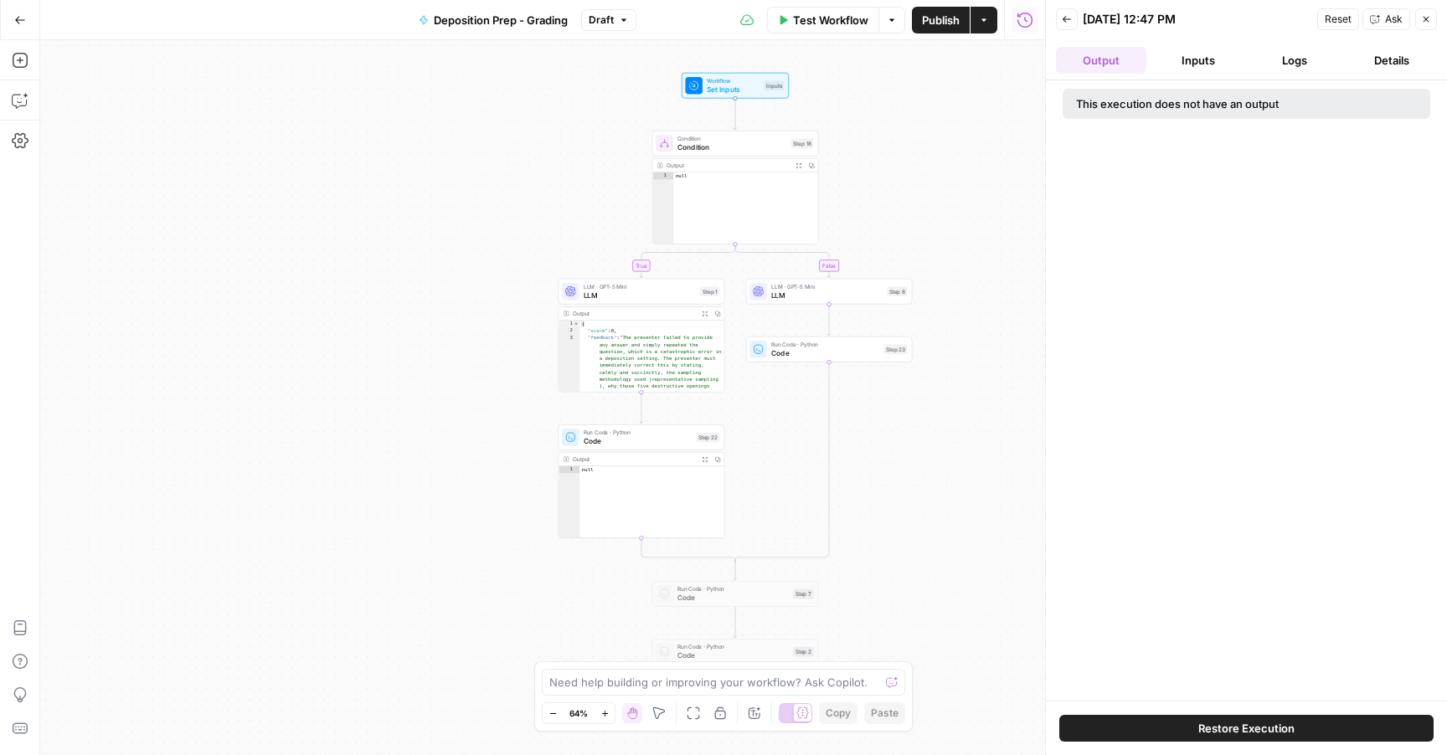
click at [1298, 63] on button "Logs" at bounding box center [1295, 60] width 90 height 27
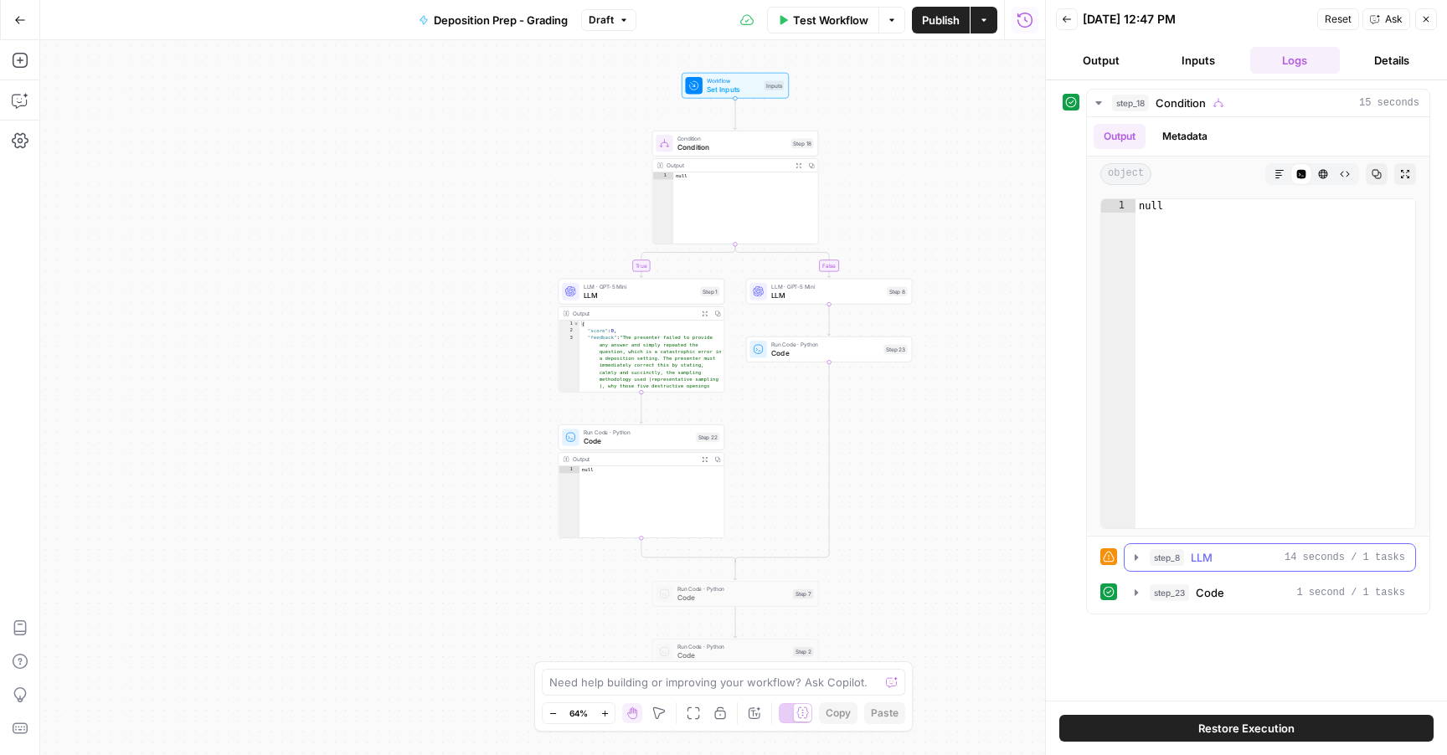
click at [1135, 561] on icon "button" at bounding box center [1136, 557] width 13 height 13
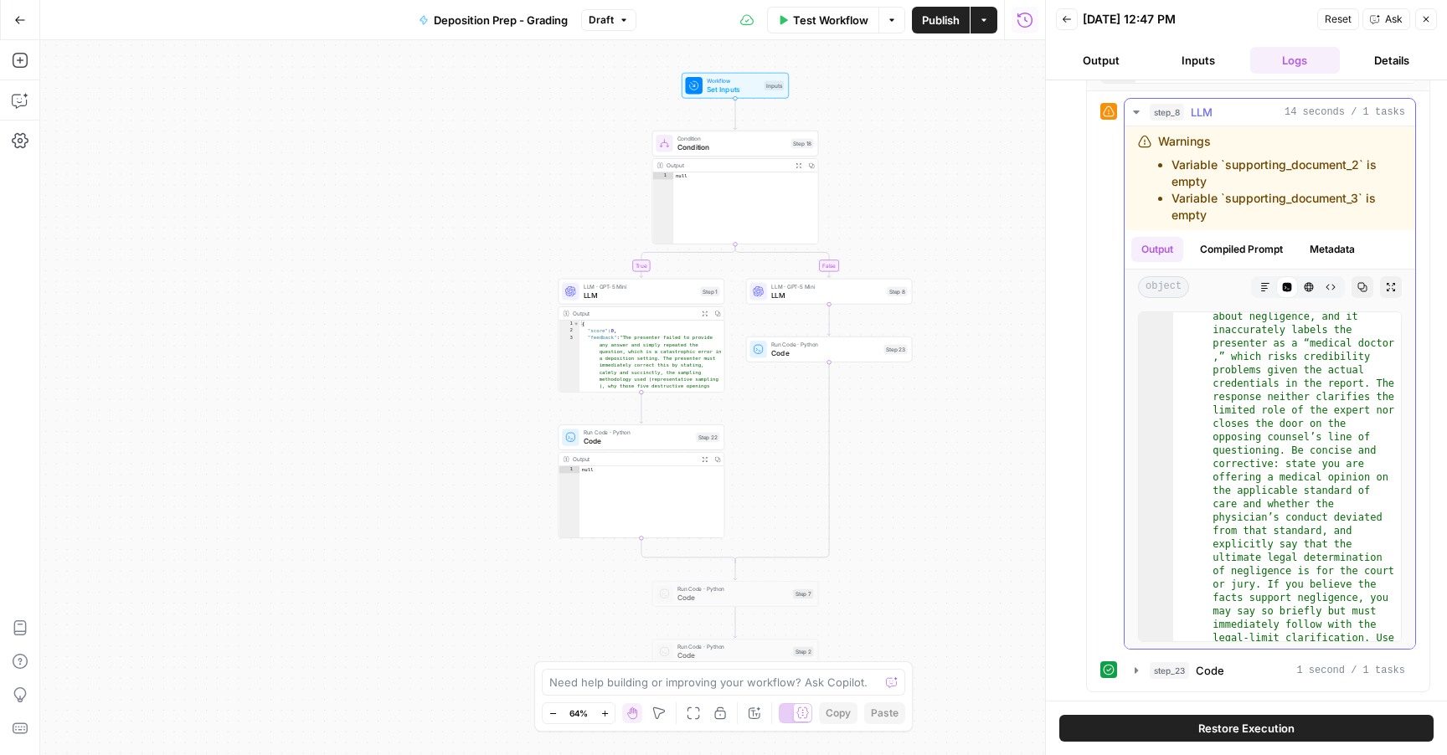
scroll to position [115, 0]
click at [1072, 25] on button "Back" at bounding box center [1067, 19] width 22 height 22
